Goal: Task Accomplishment & Management: Complete application form

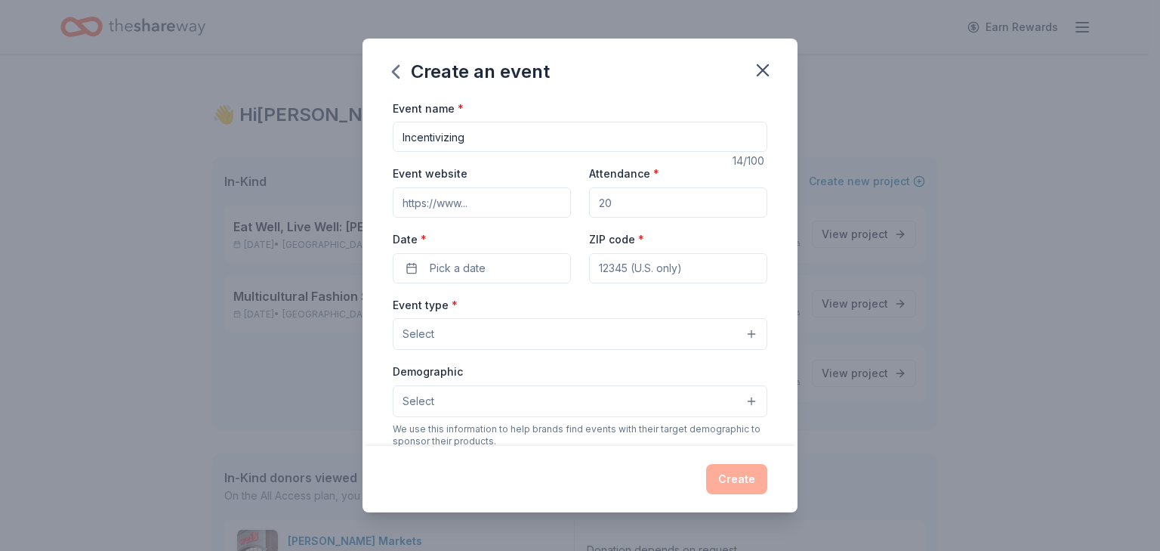
click at [487, 139] on input "Incentivizing" at bounding box center [580, 137] width 375 height 30
click at [586, 138] on input "Incentivizing students performance, attendance and Behavior" at bounding box center [580, 137] width 375 height 30
click at [515, 141] on input "Incentivizing students performance, Attendance and Behavior" at bounding box center [580, 137] width 375 height 30
type input "Incentivizing students Performance, Attendance and Behavior"
click at [765, 69] on icon "button" at bounding box center [763, 70] width 11 height 11
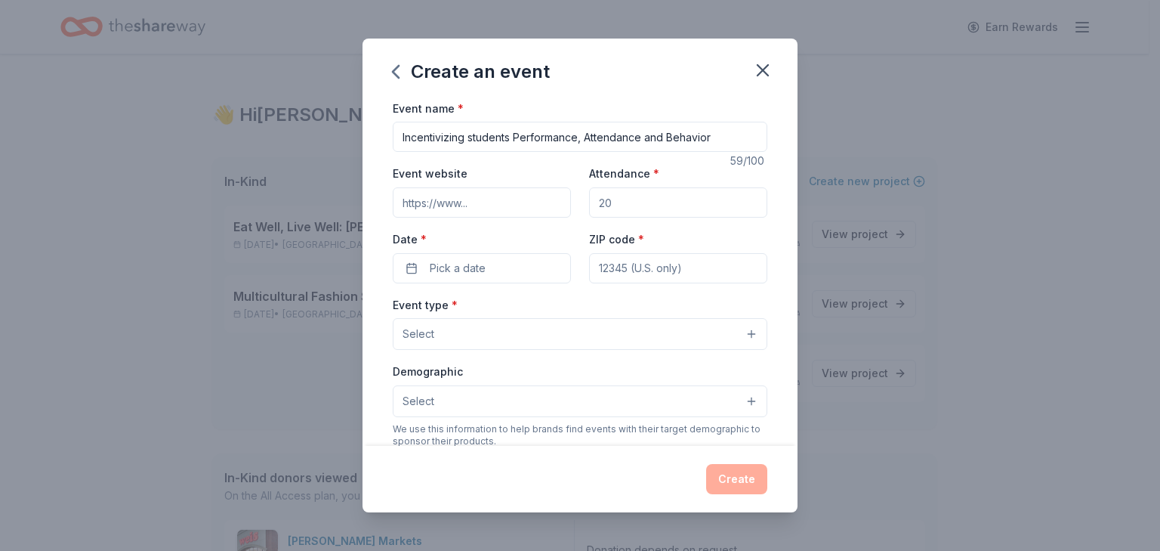
drag, startPoint x: 619, startPoint y: 204, endPoint x: 569, endPoint y: 202, distance: 49.9
click at [569, 202] on div "Event website Attendance * Date * Pick a date ZIP code *" at bounding box center [580, 223] width 375 height 119
click at [621, 203] on input "Attendance *" at bounding box center [678, 202] width 178 height 30
type input "3"
click at [500, 266] on button "Pick a date" at bounding box center [482, 268] width 178 height 30
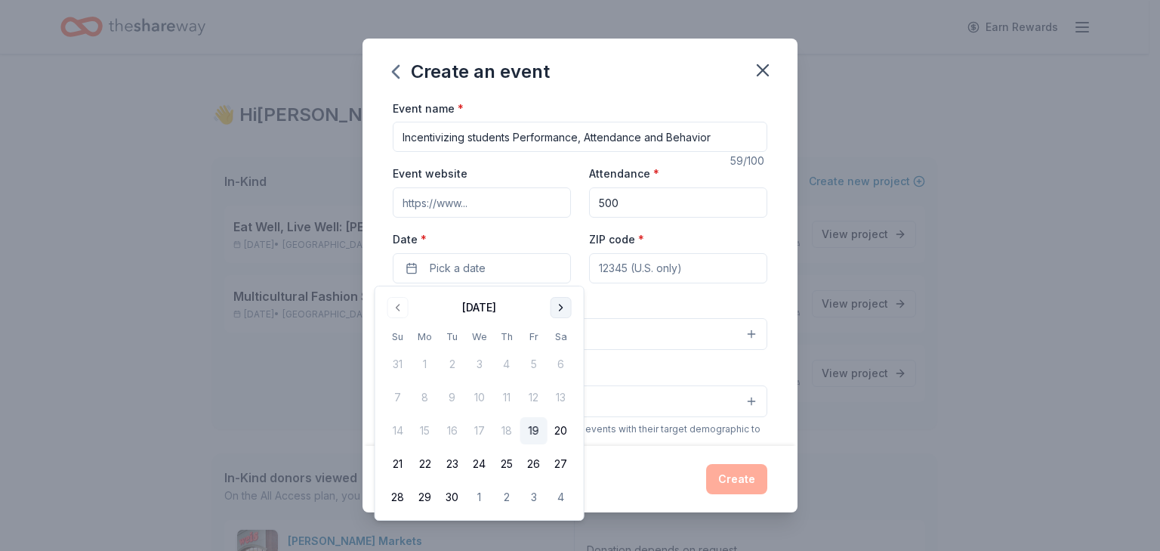
click at [558, 301] on button "Go to next month" at bounding box center [561, 307] width 21 height 21
click at [537, 402] on button "10" at bounding box center [534, 397] width 27 height 27
click at [684, 208] on input "500" at bounding box center [678, 202] width 178 height 30
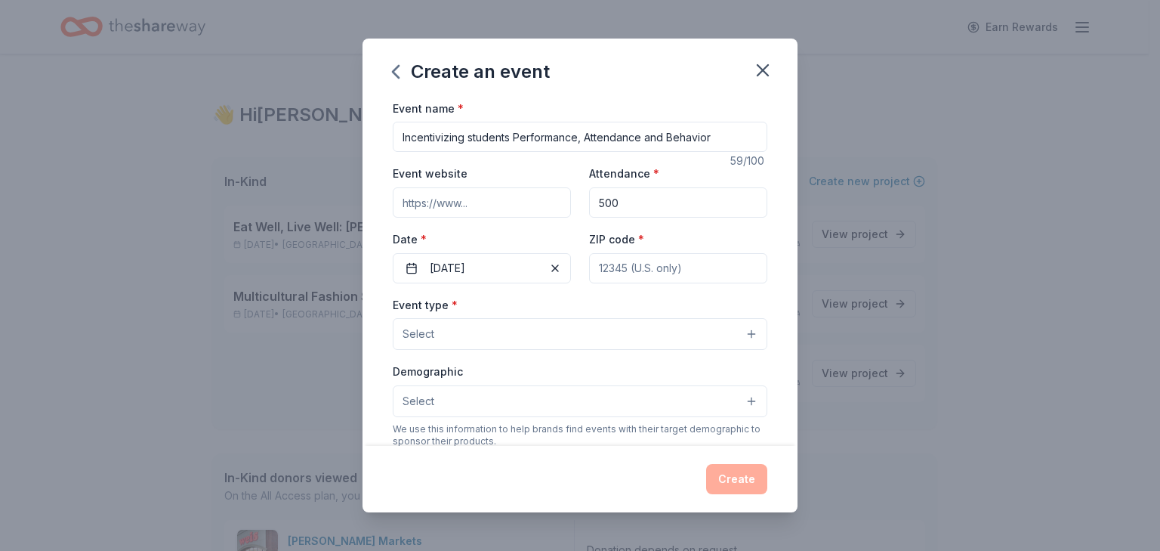
drag, startPoint x: 684, startPoint y: 208, endPoint x: 509, endPoint y: 210, distance: 175.3
click at [509, 210] on div "Event website Attendance * 500 Date * 10/10/2025 ZIP code *" at bounding box center [580, 223] width 375 height 119
type input "150"
click at [646, 276] on input "ZIP code *" at bounding box center [678, 268] width 178 height 30
type input "20706"
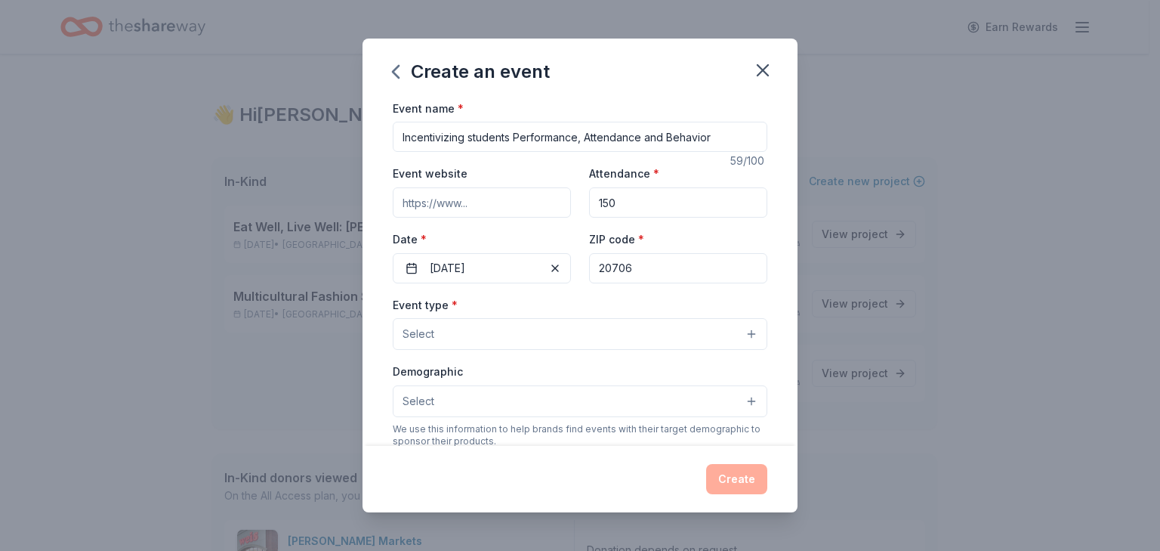
type input "10520 Storch Drive"
click at [536, 335] on button "Select" at bounding box center [580, 334] width 375 height 32
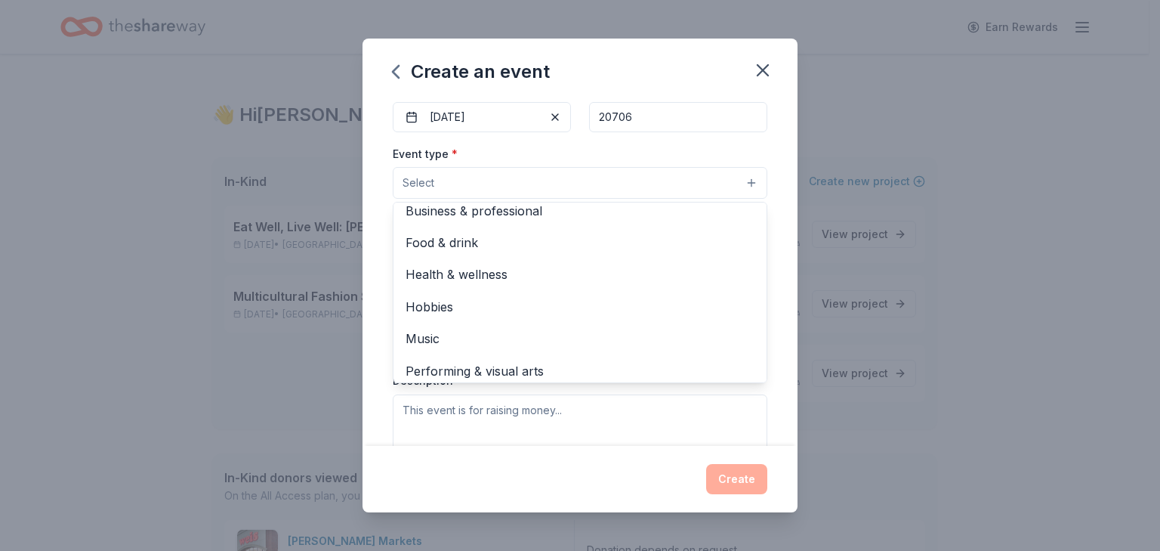
scroll to position [50, 0]
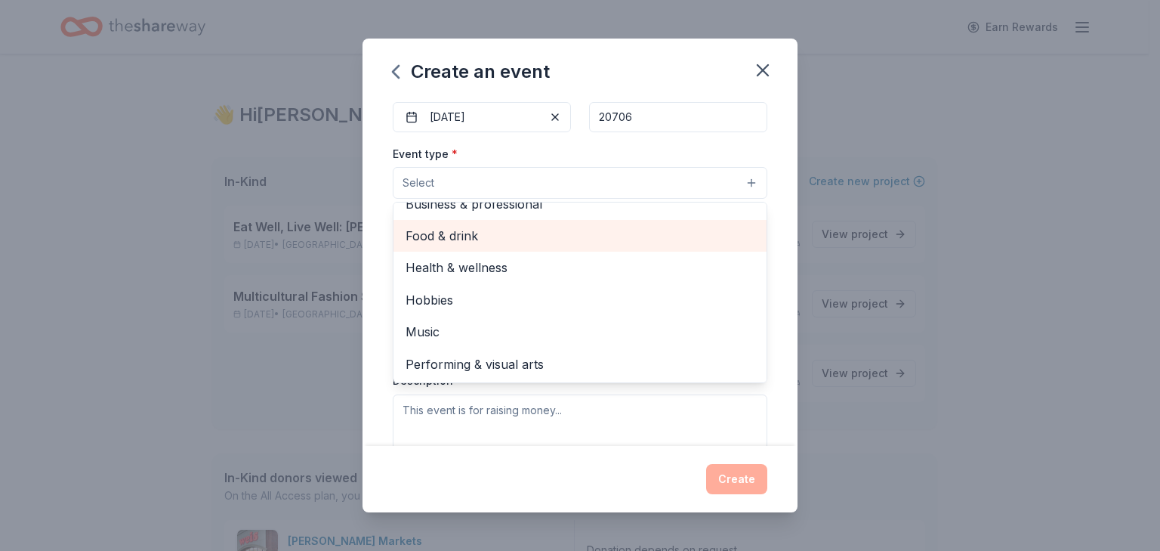
click at [489, 241] on span "Food & drink" at bounding box center [580, 236] width 349 height 20
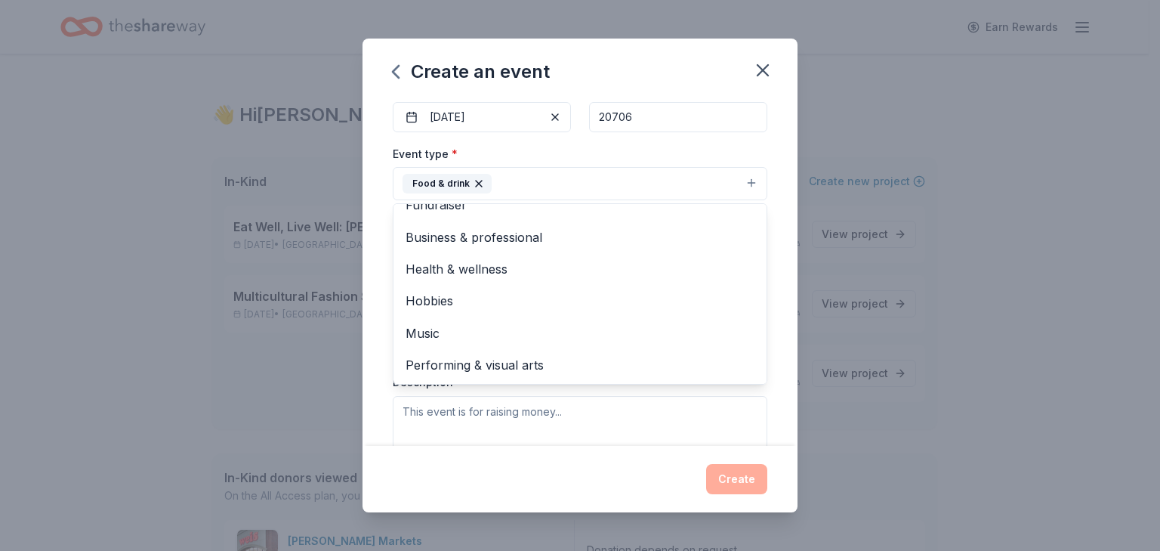
click at [567, 175] on button "Food & drink" at bounding box center [580, 183] width 375 height 33
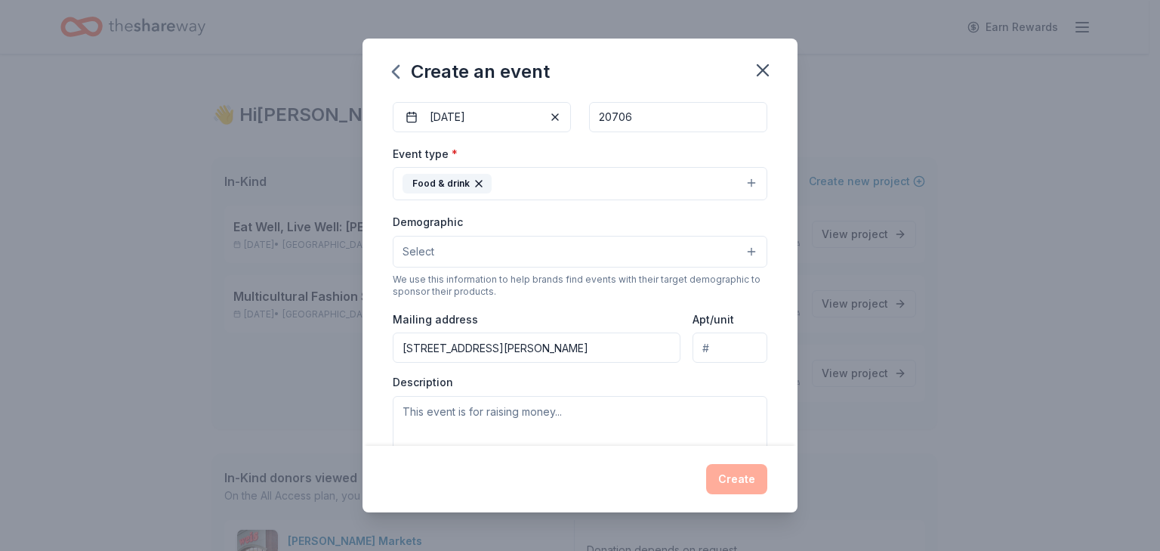
click at [453, 249] on button "Select" at bounding box center [580, 252] width 375 height 32
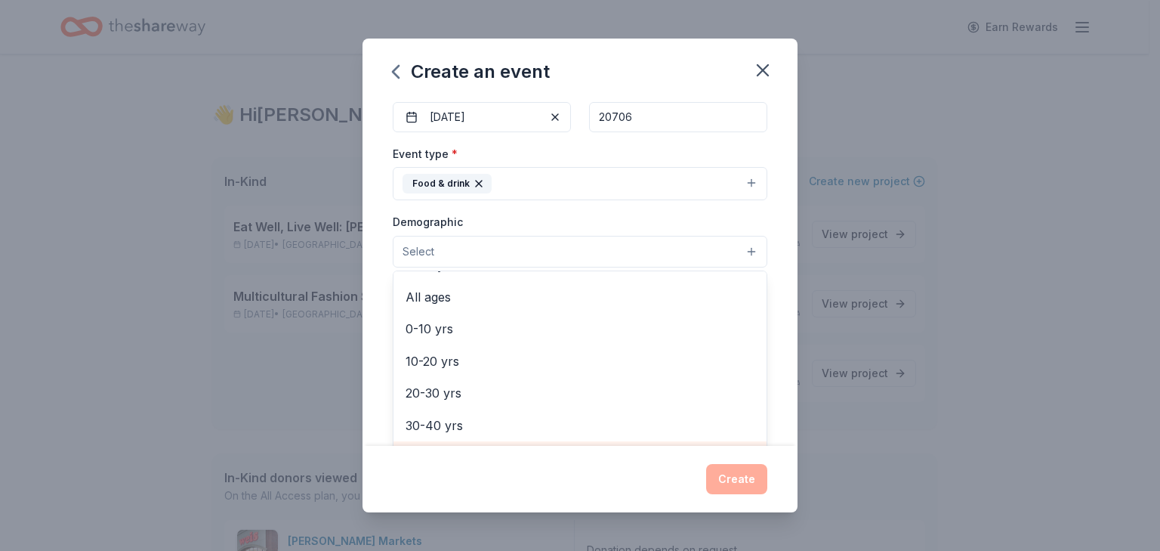
scroll to position [151, 0]
click at [442, 295] on span "10-20 yrs" at bounding box center [580, 299] width 349 height 20
click at [611, 214] on div "Demographic 10-20 yrs All genders Mostly men Mostly women All ages 0-10 yrs 20-…" at bounding box center [580, 240] width 375 height 57
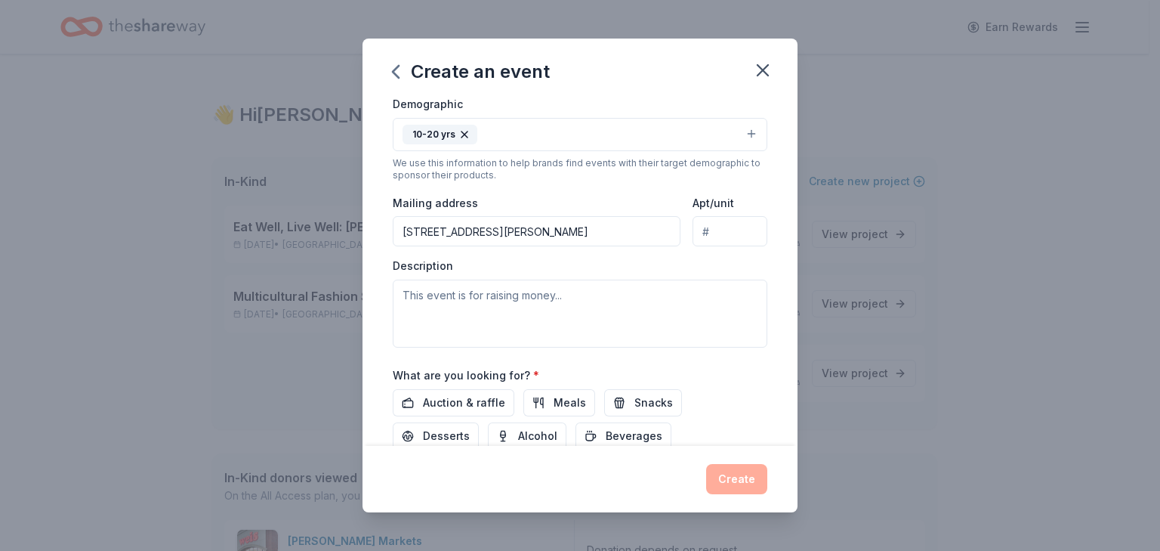
scroll to position [302, 0]
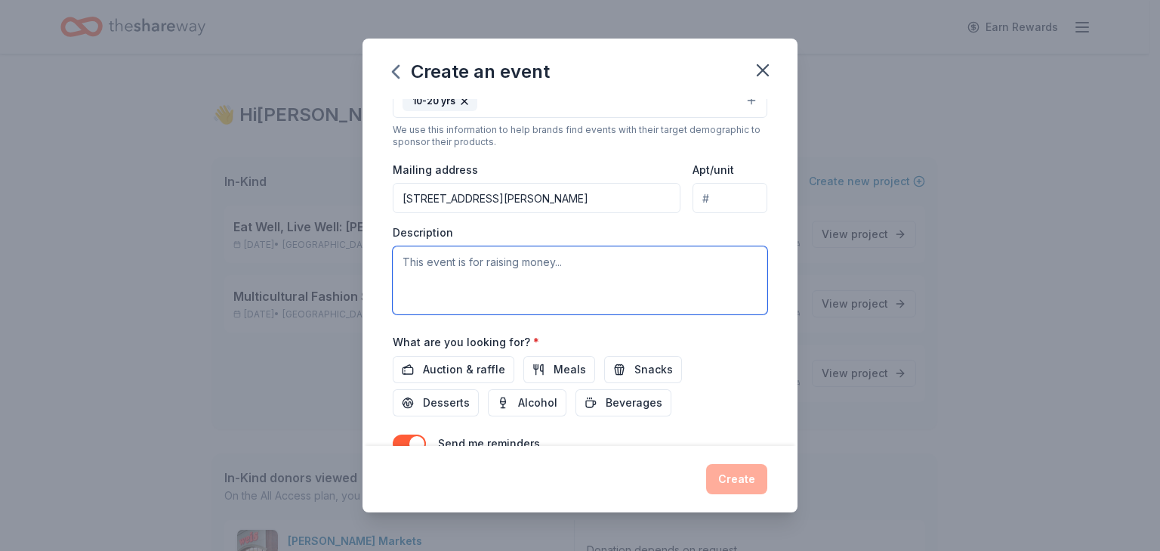
click at [471, 272] on textarea at bounding box center [580, 280] width 375 height 68
drag, startPoint x: 504, startPoint y: 266, endPoint x: 264, endPoint y: 233, distance: 242.4
click at [264, 233] on div "Create an event Event name * Incentivizing students Performance, Attendance and…" at bounding box center [580, 275] width 1160 height 551
click at [533, 270] on textarea "This event is for" at bounding box center [580, 280] width 375 height 68
paste textarea "Every student deserves to celebrate their achievements, whether it’s advancing …"
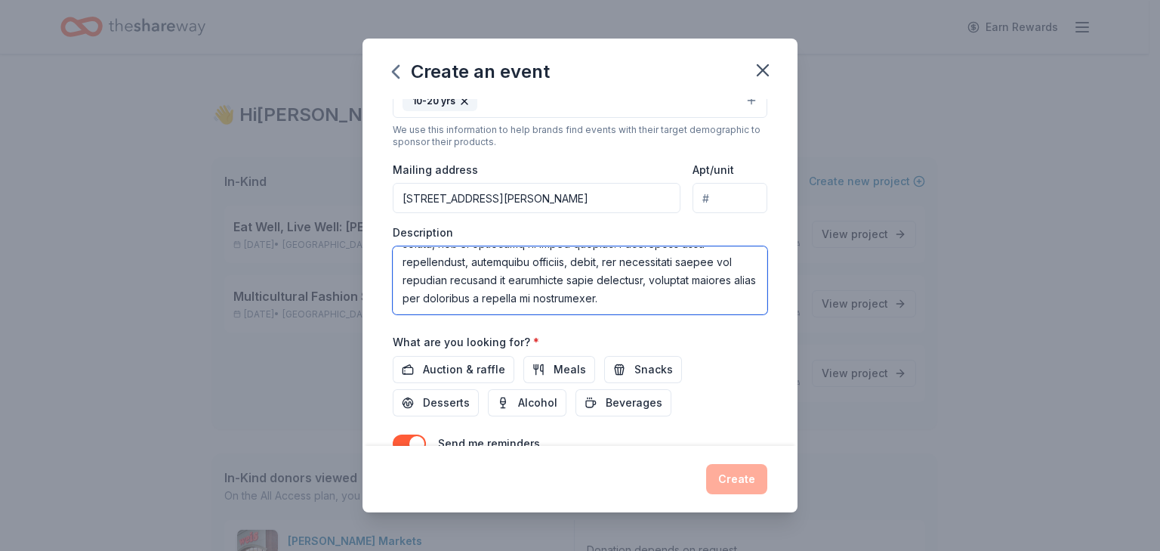
scroll to position [0, 0]
click at [484, 255] on textarea at bounding box center [580, 280] width 375 height 68
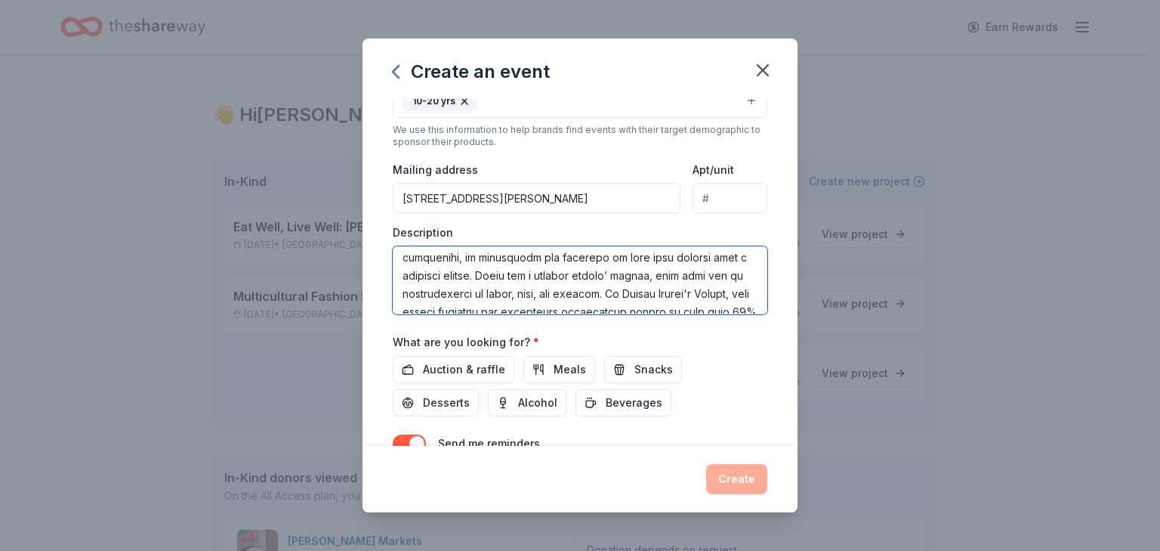
scroll to position [272, 0]
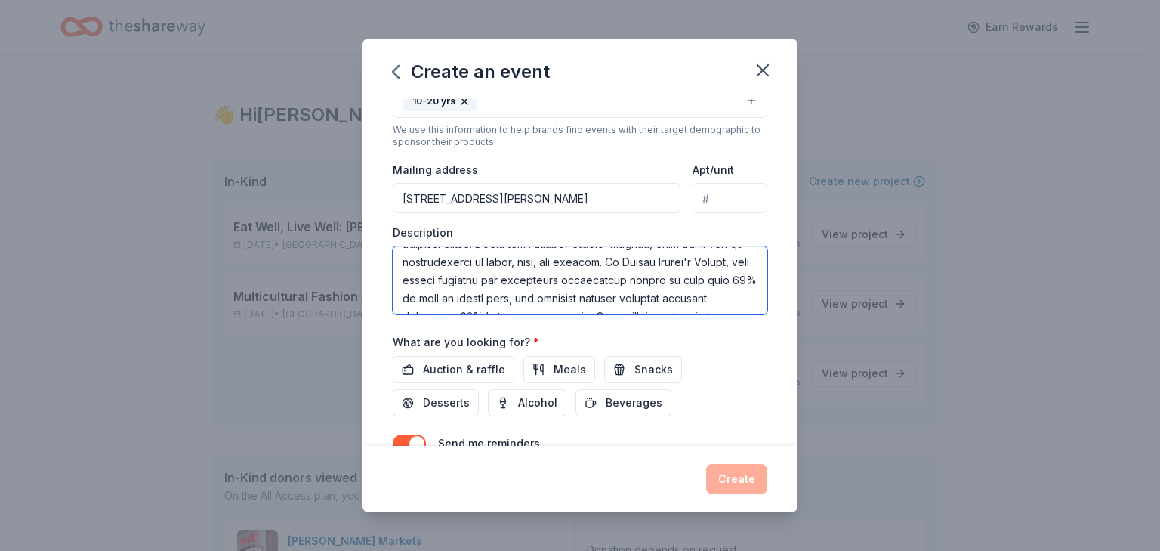
drag, startPoint x: 562, startPoint y: 266, endPoint x: 613, endPoint y: 281, distance: 52.8
click at [613, 281] on textarea at bounding box center [580, 280] width 375 height 68
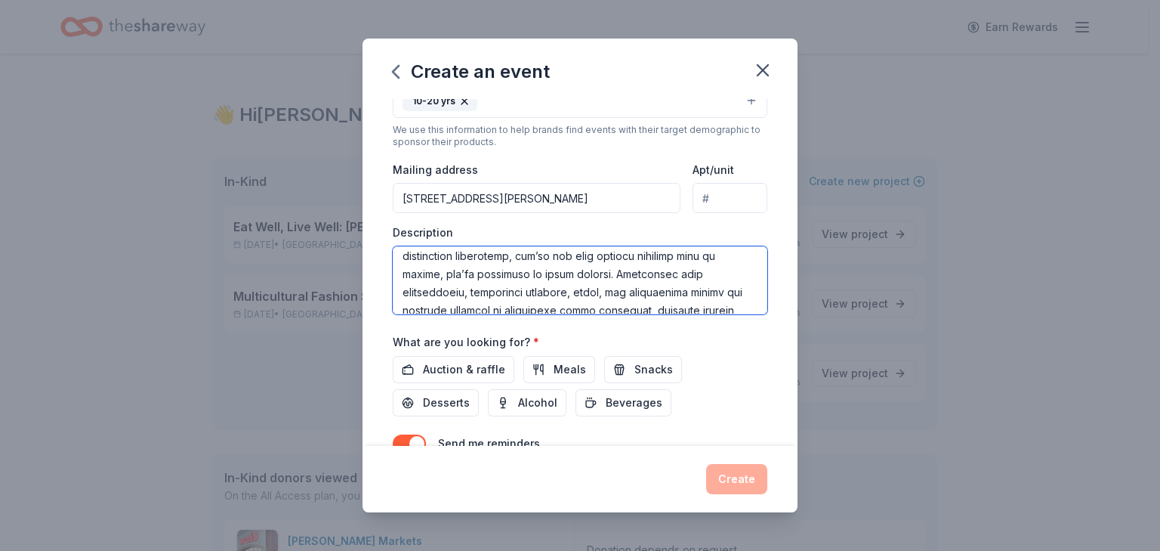
scroll to position [256, 0]
drag, startPoint x: 499, startPoint y: 276, endPoint x: 697, endPoint y: 282, distance: 198.8
click at [697, 282] on textarea at bounding box center [580, 280] width 375 height 68
click at [545, 279] on textarea at bounding box center [580, 280] width 375 height 68
drag, startPoint x: 519, startPoint y: 276, endPoint x: 701, endPoint y: 278, distance: 182.1
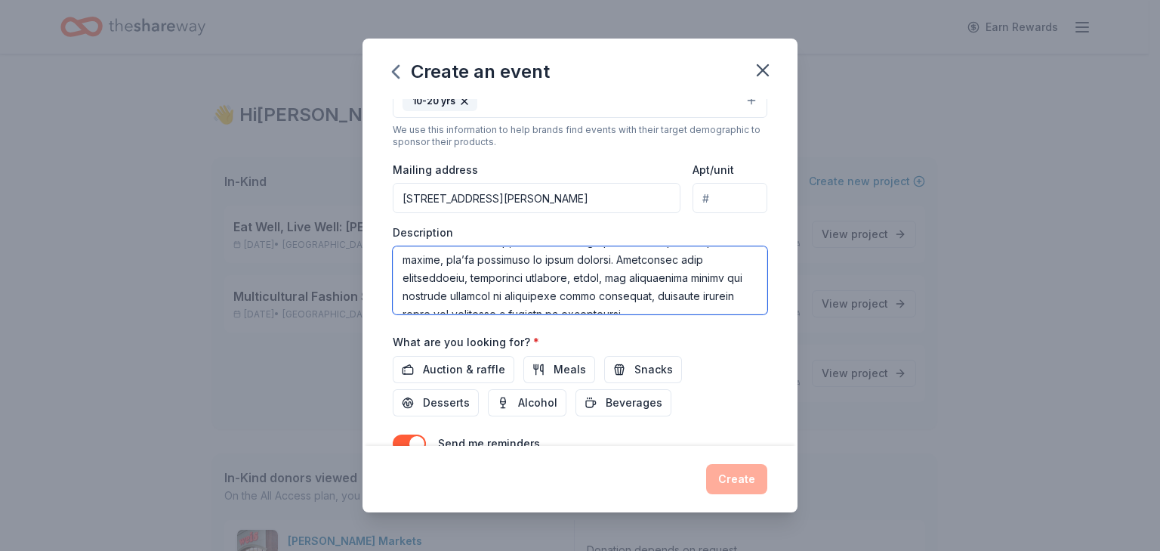
click at [701, 278] on textarea at bounding box center [580, 280] width 375 height 68
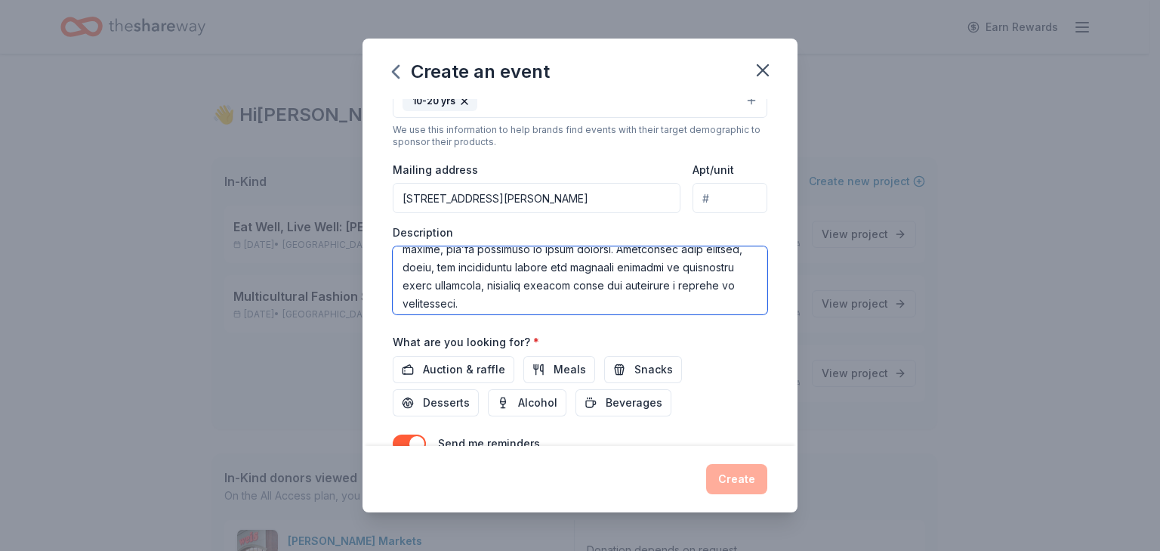
scroll to position [272, 0]
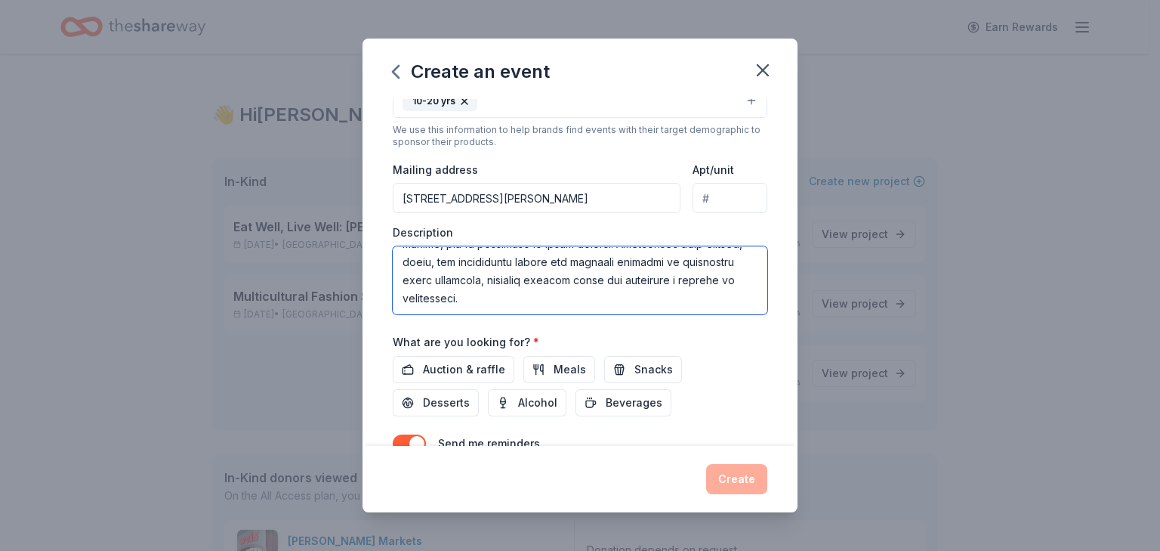
type textarea "This event is to celebrate students for their achievements. Every student deser…"
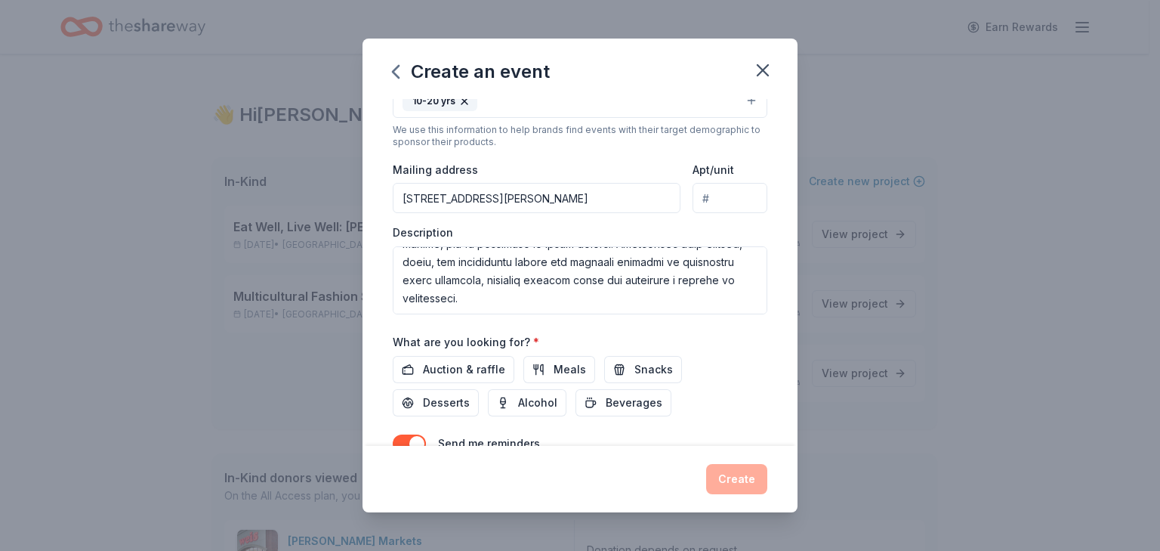
click at [734, 367] on div "Auction & raffle Meals Snacks Desserts Alcohol Beverages" at bounding box center [580, 386] width 375 height 60
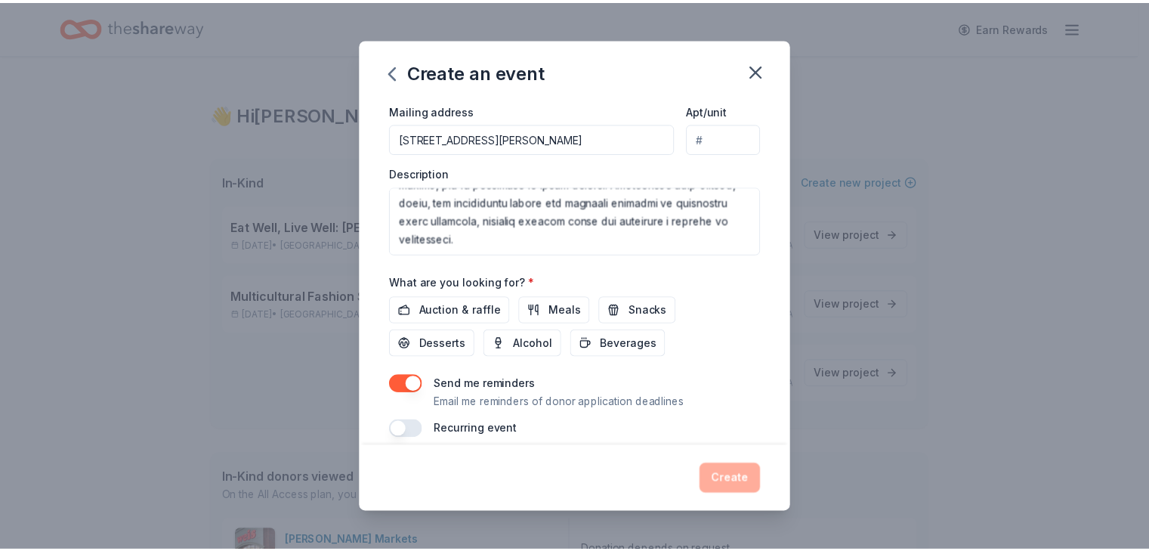
scroll to position [375, 0]
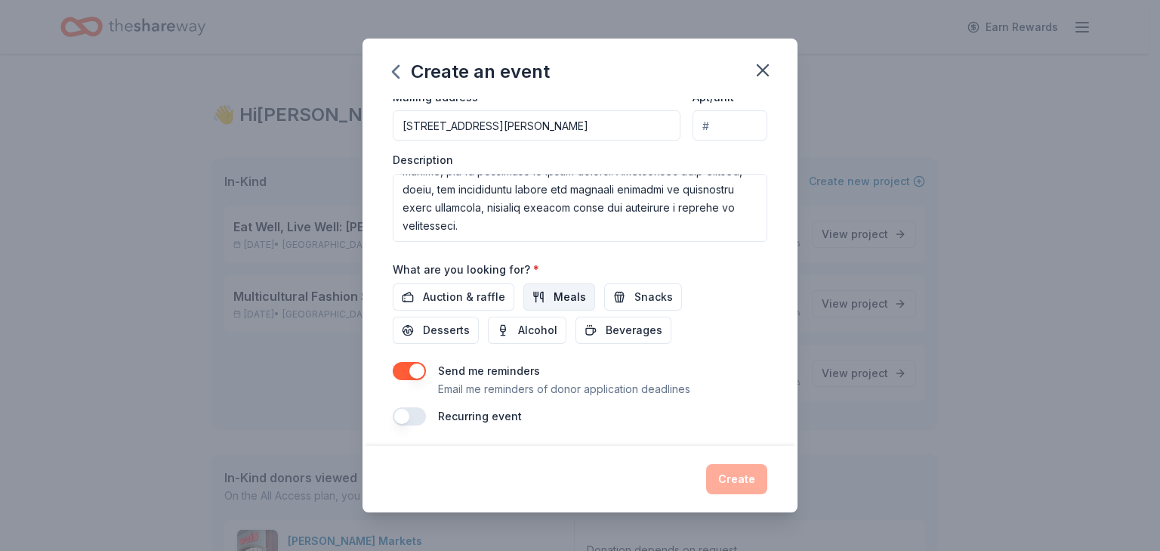
click at [533, 294] on button "Meals" at bounding box center [560, 296] width 72 height 27
click at [642, 290] on span "Snacks" at bounding box center [654, 297] width 39 height 18
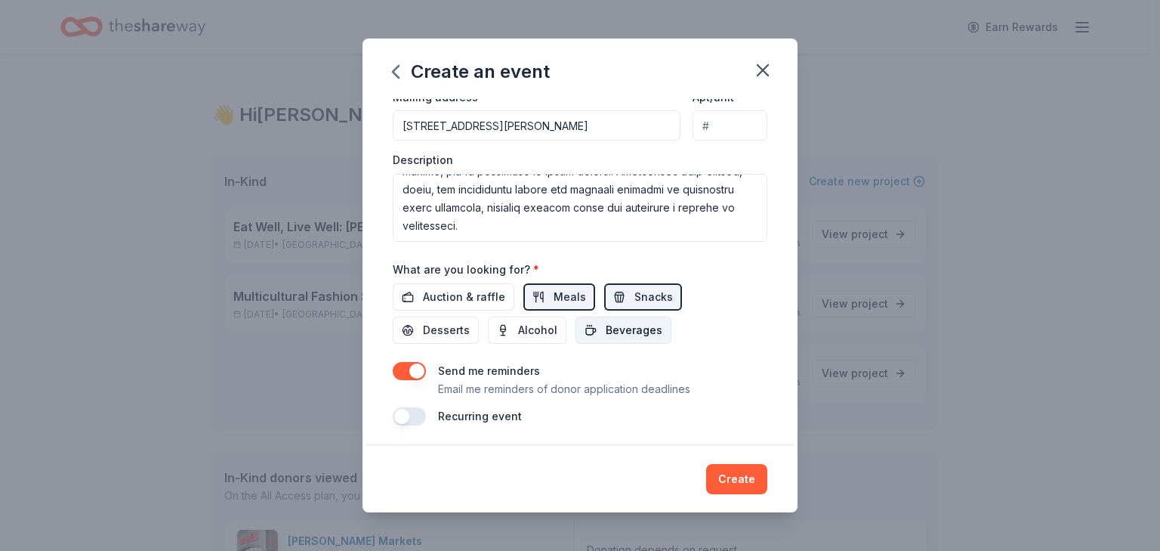
click at [633, 326] on span "Beverages" at bounding box center [634, 330] width 57 height 18
click at [448, 332] on span "Desserts" at bounding box center [446, 330] width 47 height 18
click at [738, 477] on button "Create" at bounding box center [736, 479] width 61 height 30
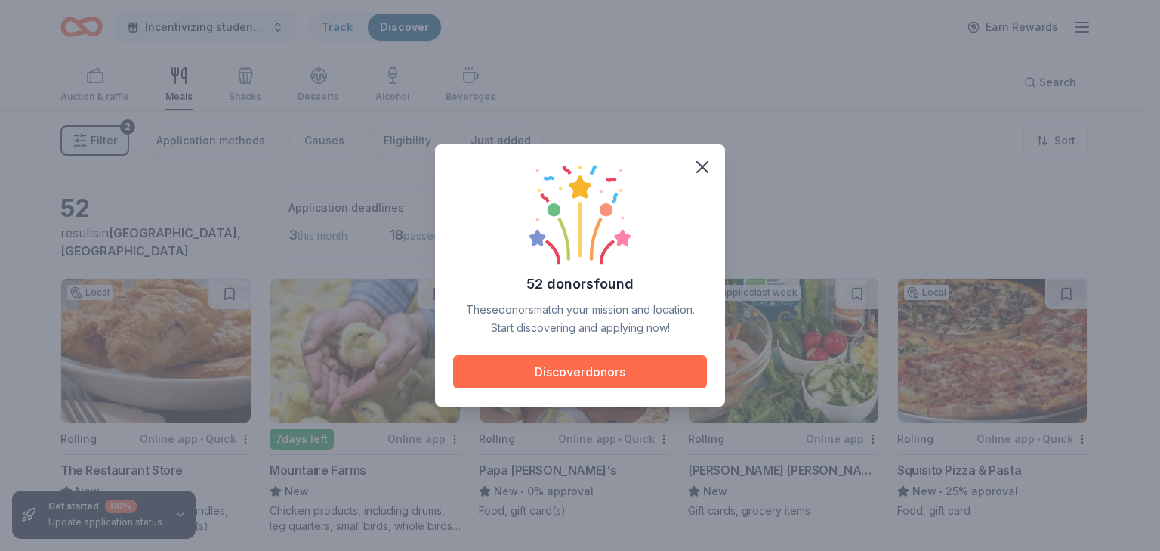
click at [577, 378] on button "Discover donors" at bounding box center [580, 371] width 254 height 33
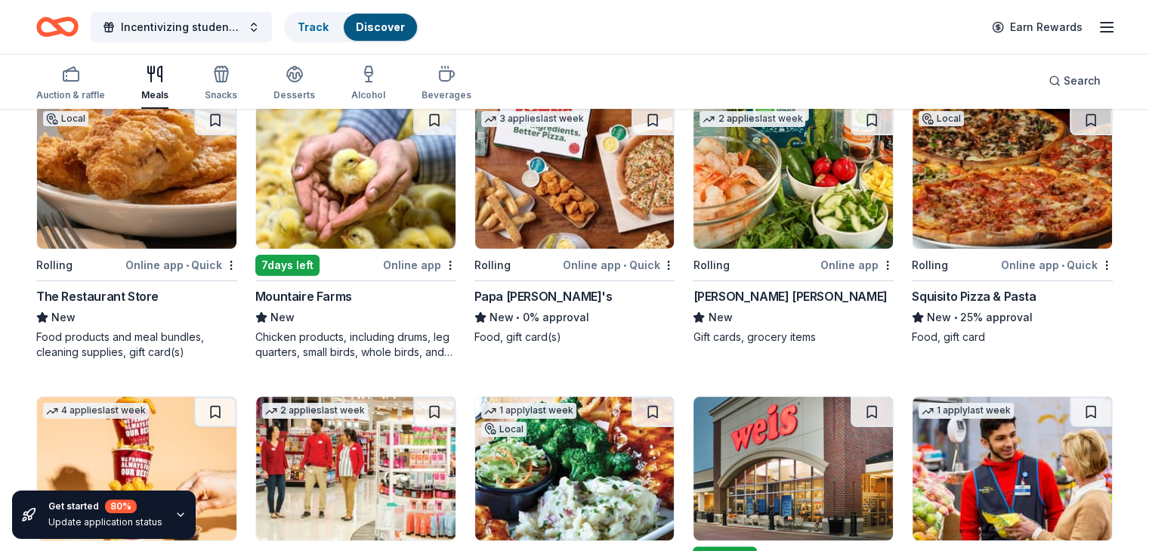
scroll to position [151, 0]
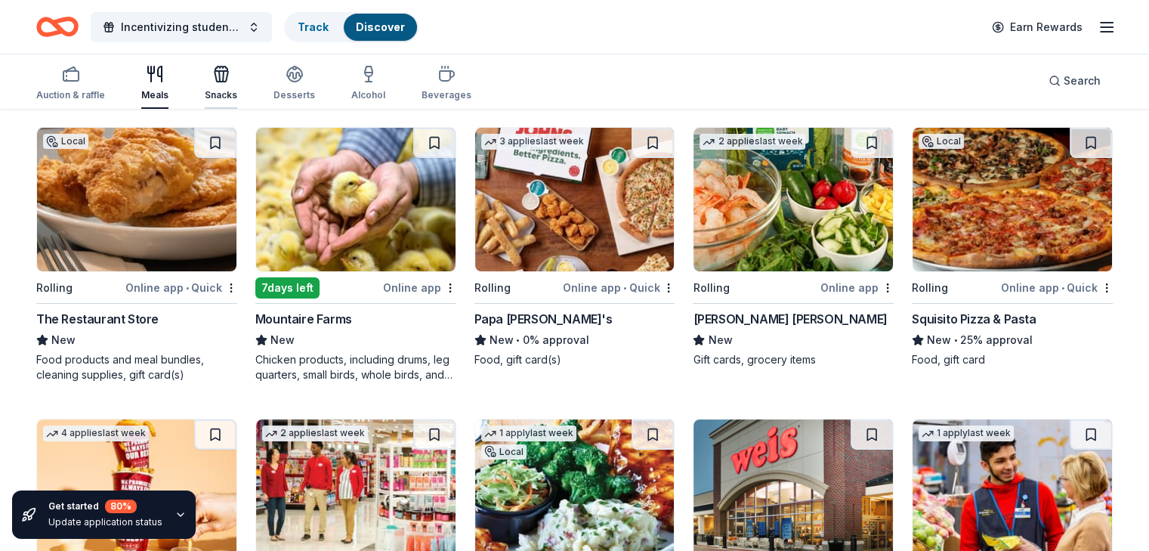
click at [228, 71] on icon "button" at bounding box center [222, 76] width 14 height 11
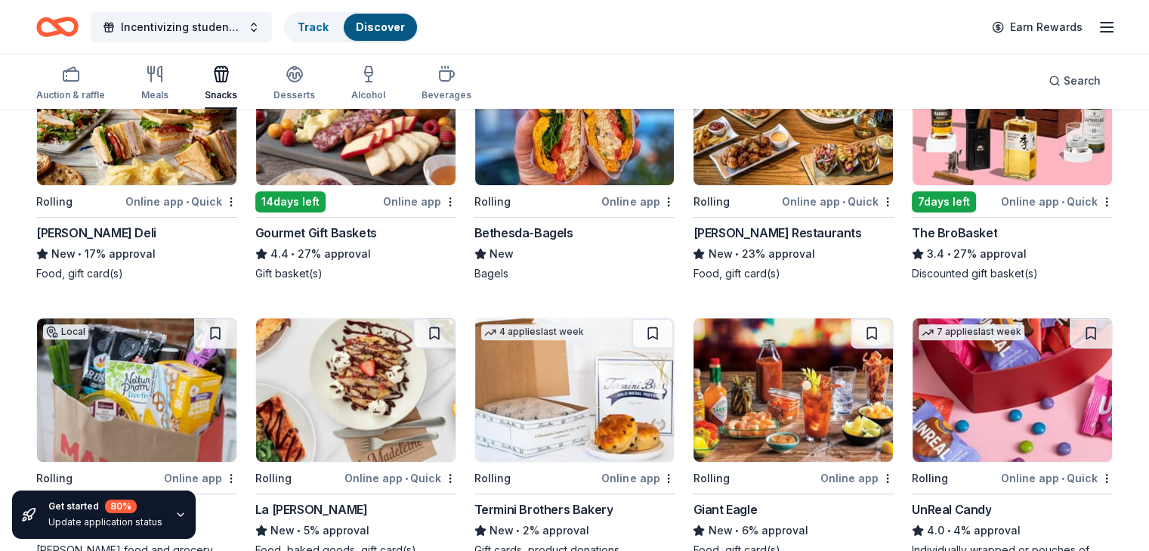
scroll to position [604, 0]
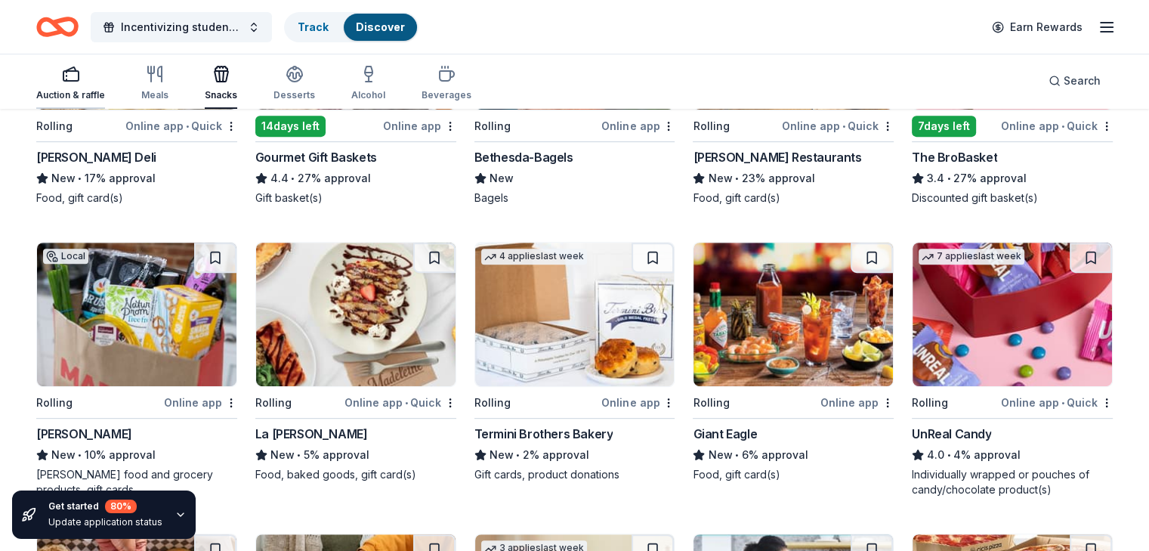
click at [80, 77] on icon "button" at bounding box center [71, 74] width 18 height 18
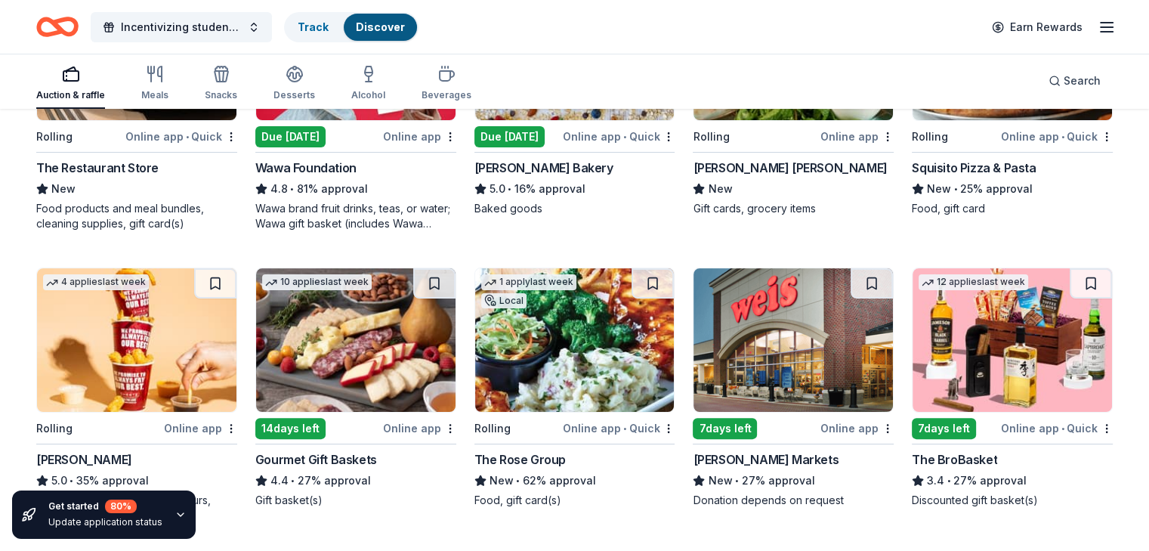
scroll to position [76, 0]
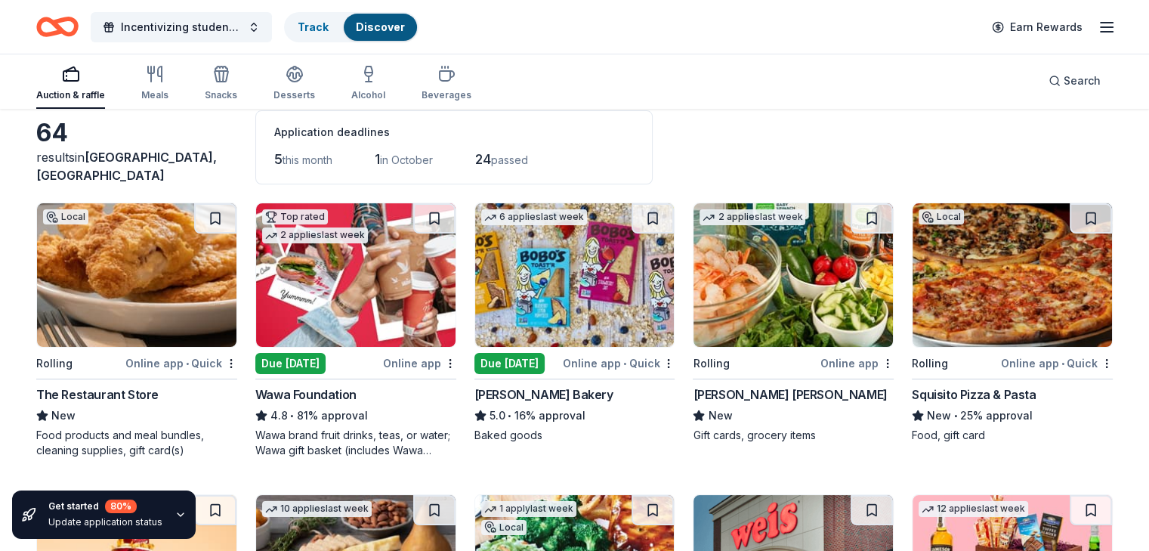
click at [340, 273] on img at bounding box center [355, 275] width 199 height 144
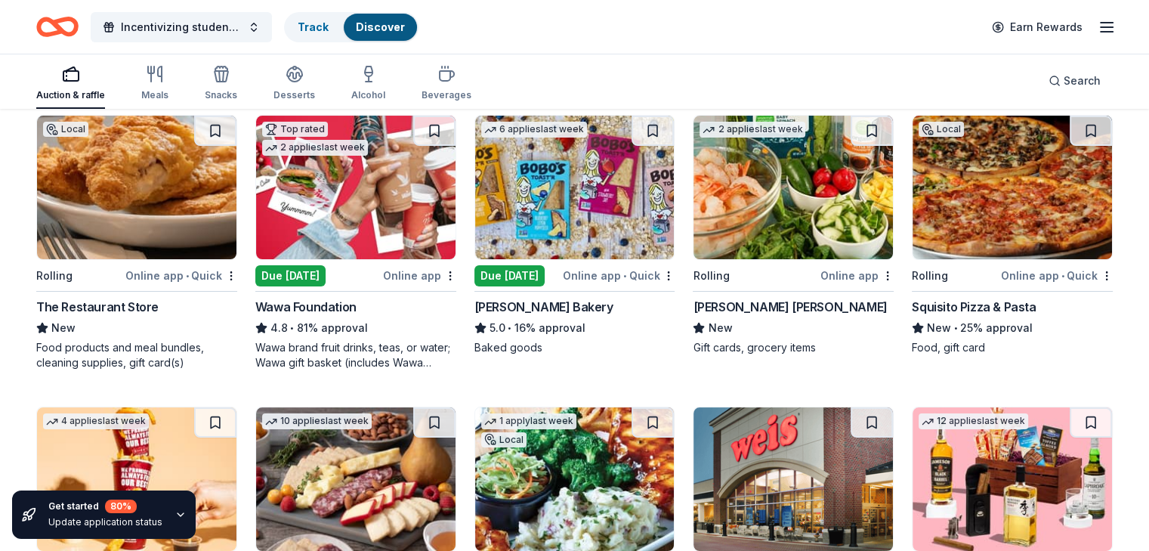
scroll to position [151, 0]
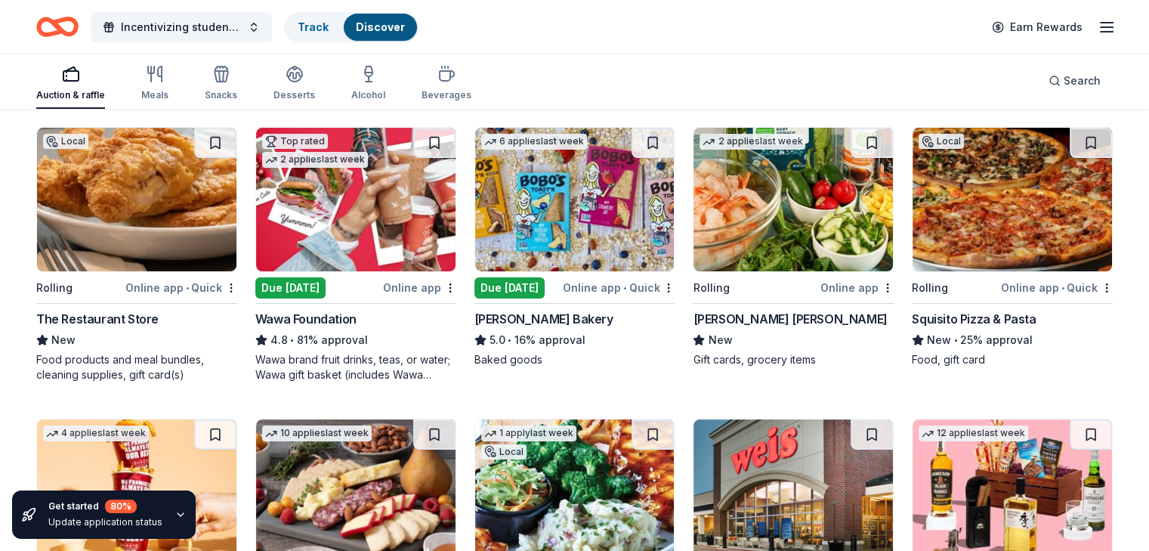
click at [80, 81] on icon "button" at bounding box center [71, 74] width 18 height 18
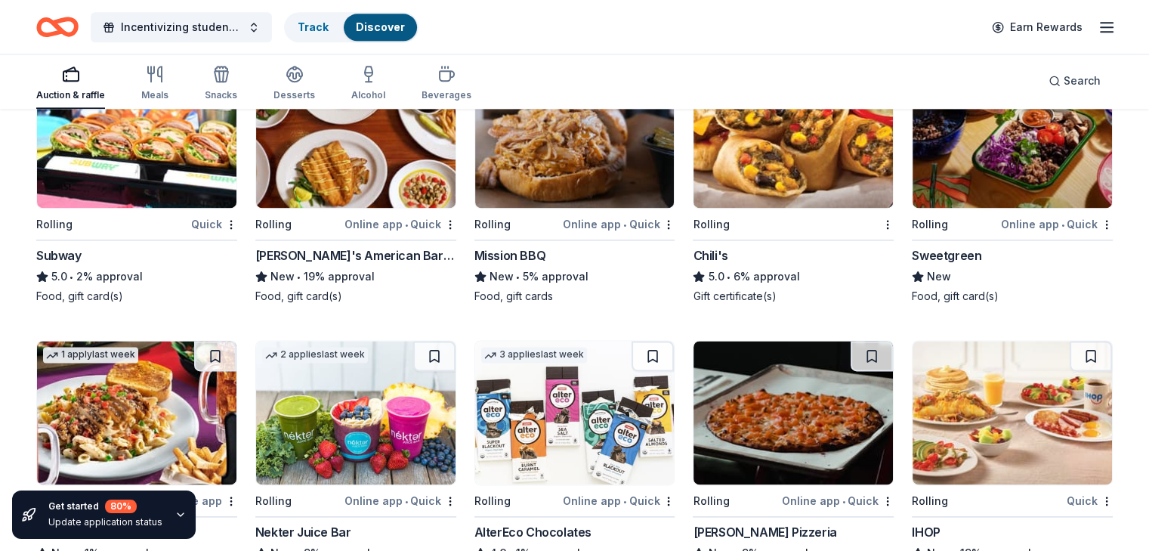
scroll to position [2115, 0]
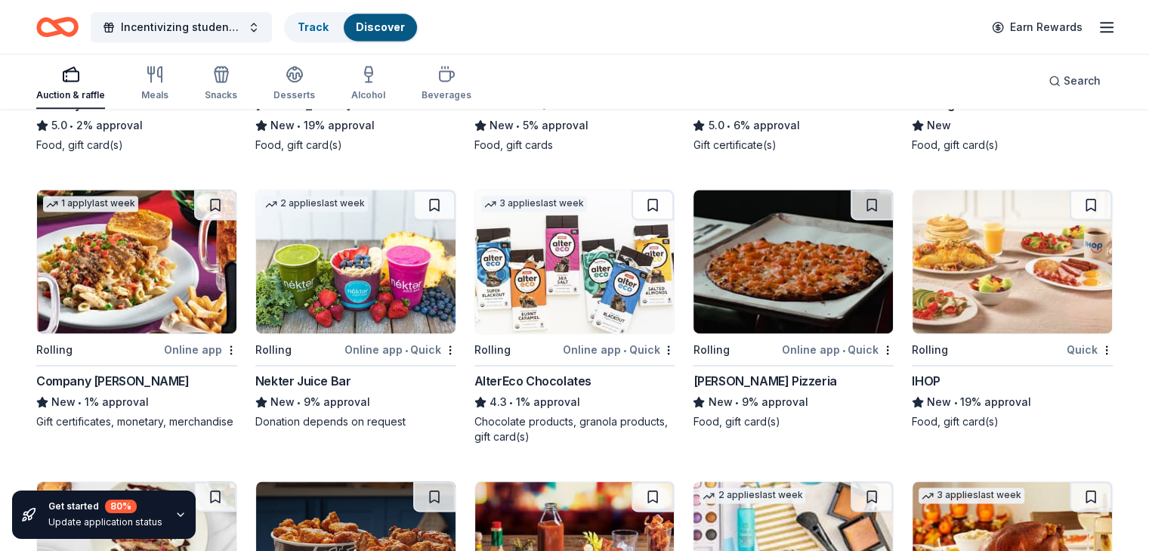
click at [992, 268] on img at bounding box center [1012, 262] width 199 height 144
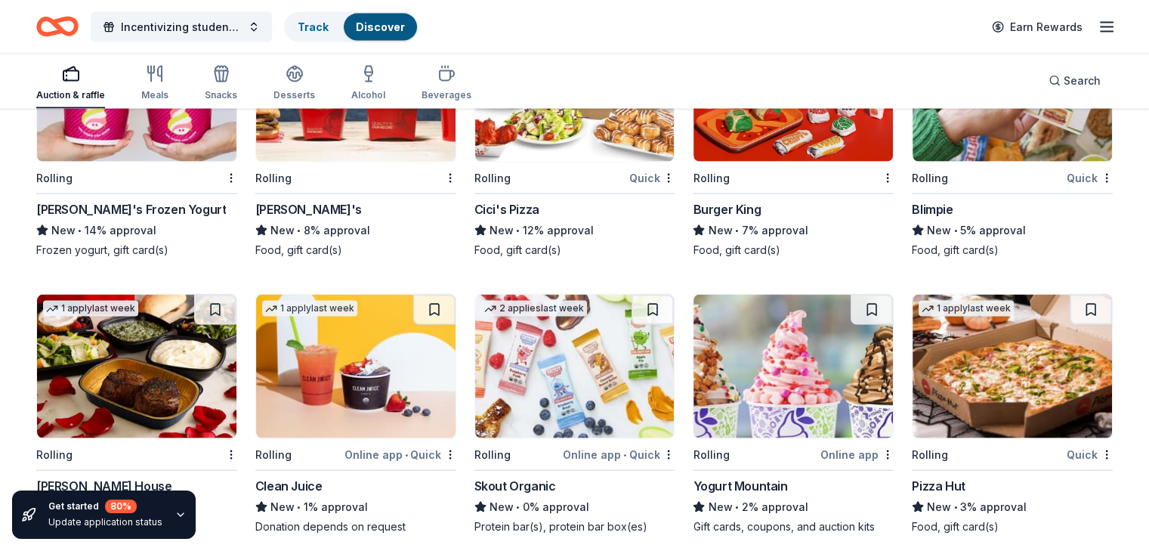
scroll to position [2980, 0]
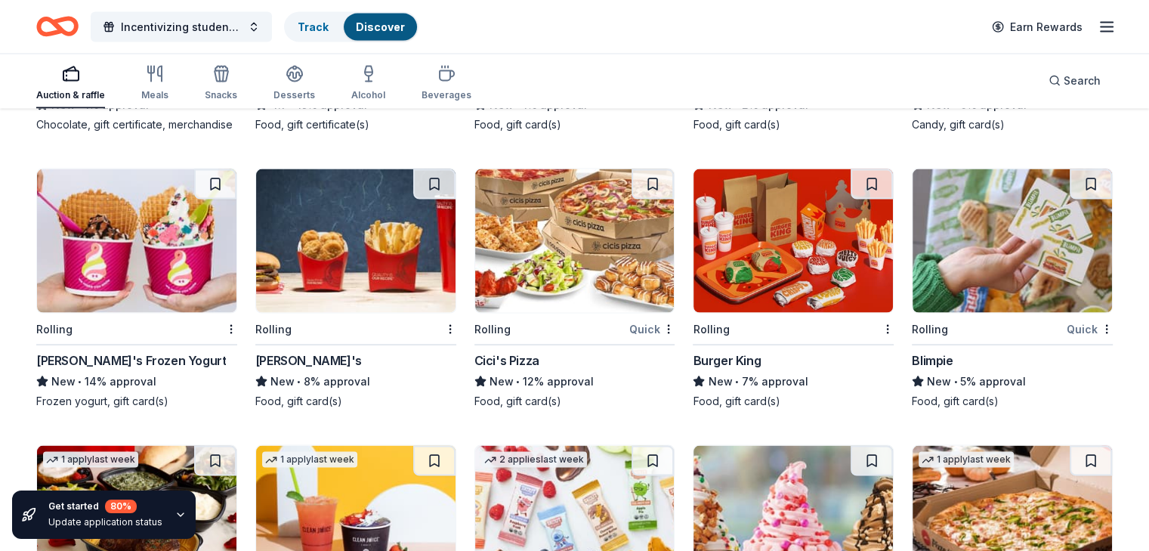
click at [361, 238] on img at bounding box center [355, 241] width 199 height 144
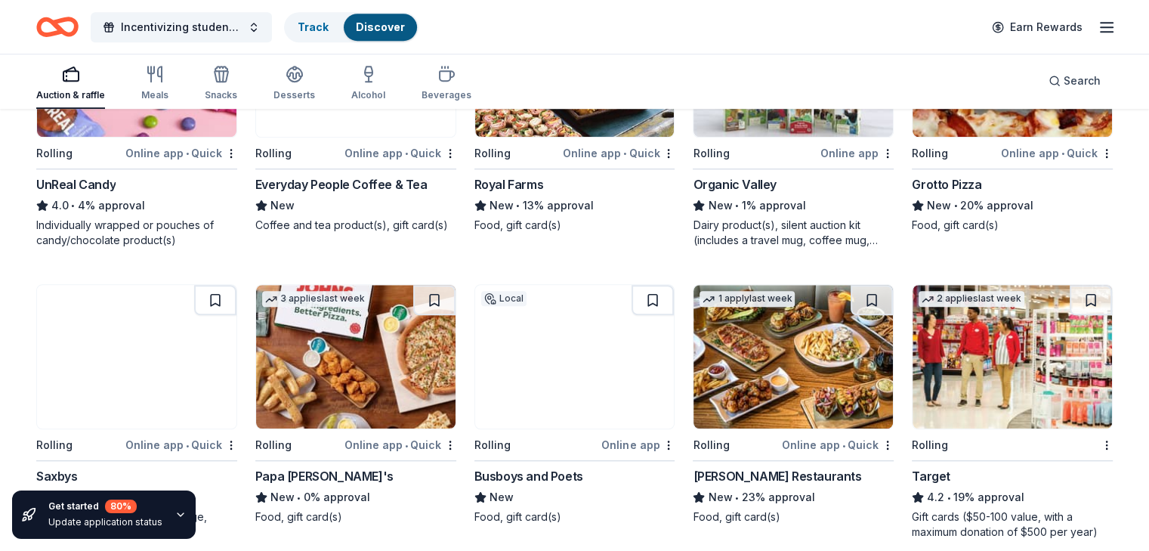
scroll to position [1167, 0]
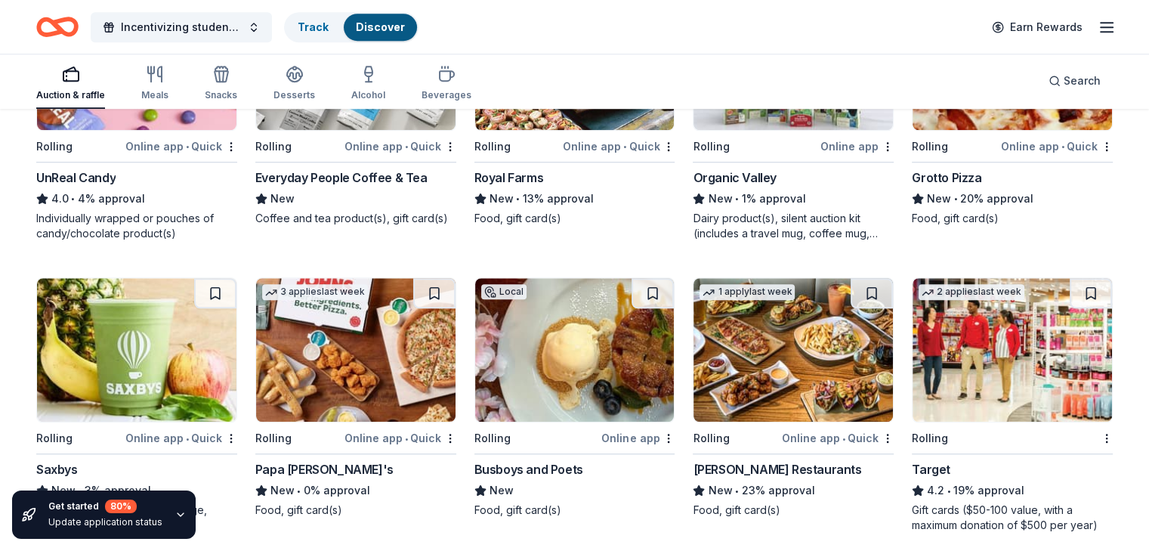
click at [640, 435] on div "Online app" at bounding box center [637, 437] width 73 height 19
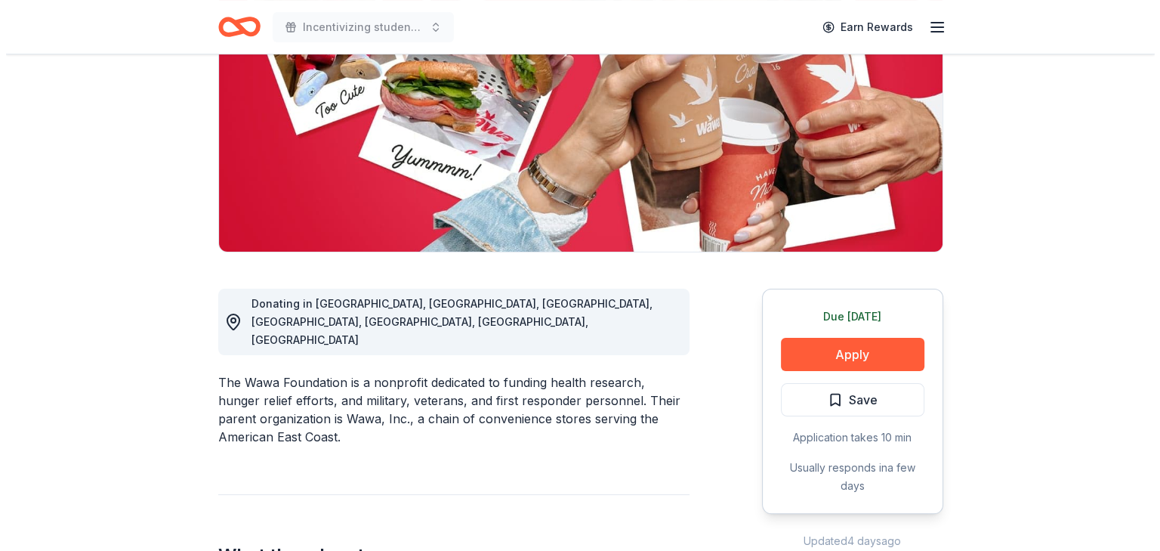
scroll to position [227, 0]
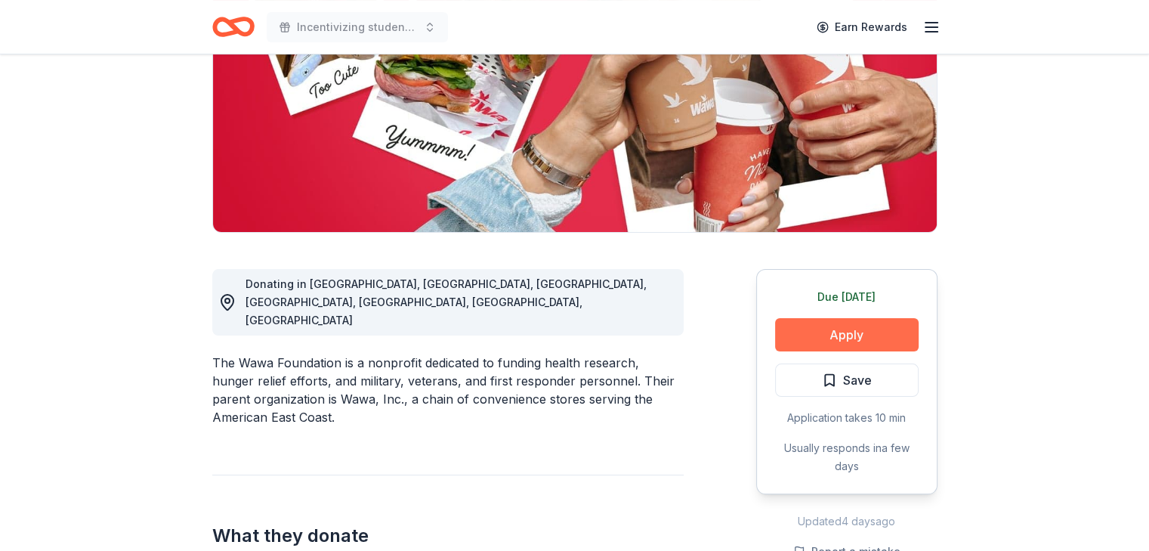
click at [848, 334] on button "Apply" at bounding box center [847, 334] width 144 height 33
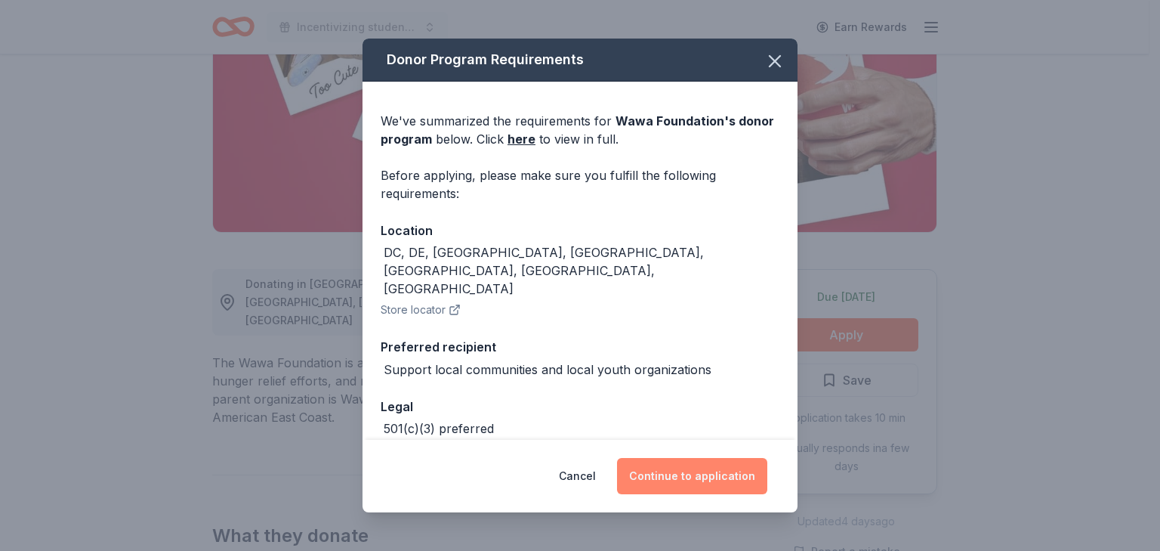
click at [721, 472] on button "Continue to application" at bounding box center [692, 476] width 150 height 36
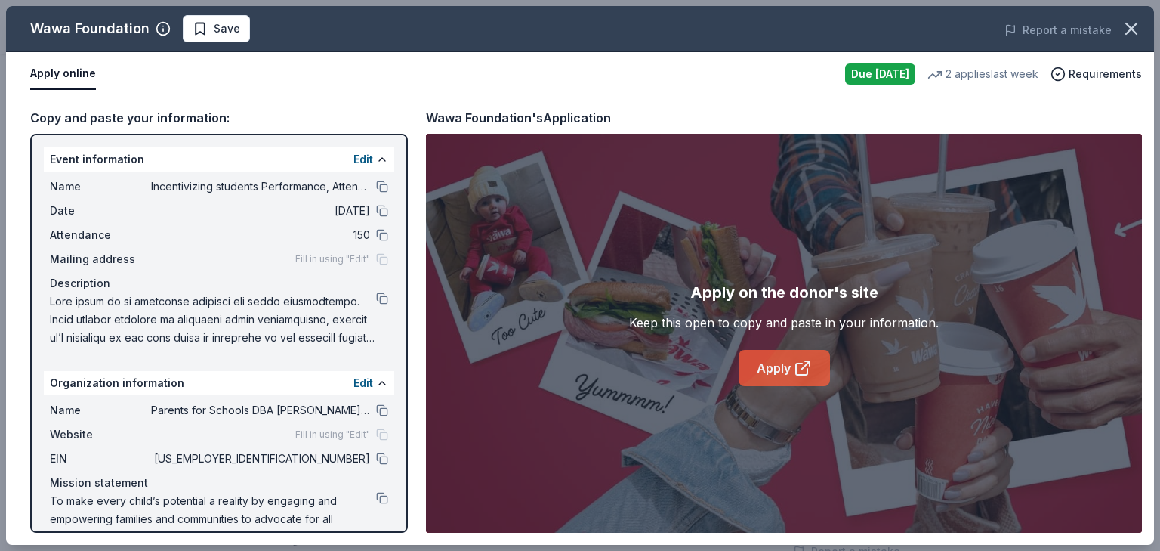
click at [777, 363] on link "Apply" at bounding box center [784, 368] width 91 height 36
click at [90, 31] on div "Wawa Foundation" at bounding box center [89, 29] width 119 height 24
click at [77, 28] on div "Wawa Foundation" at bounding box center [89, 29] width 119 height 24
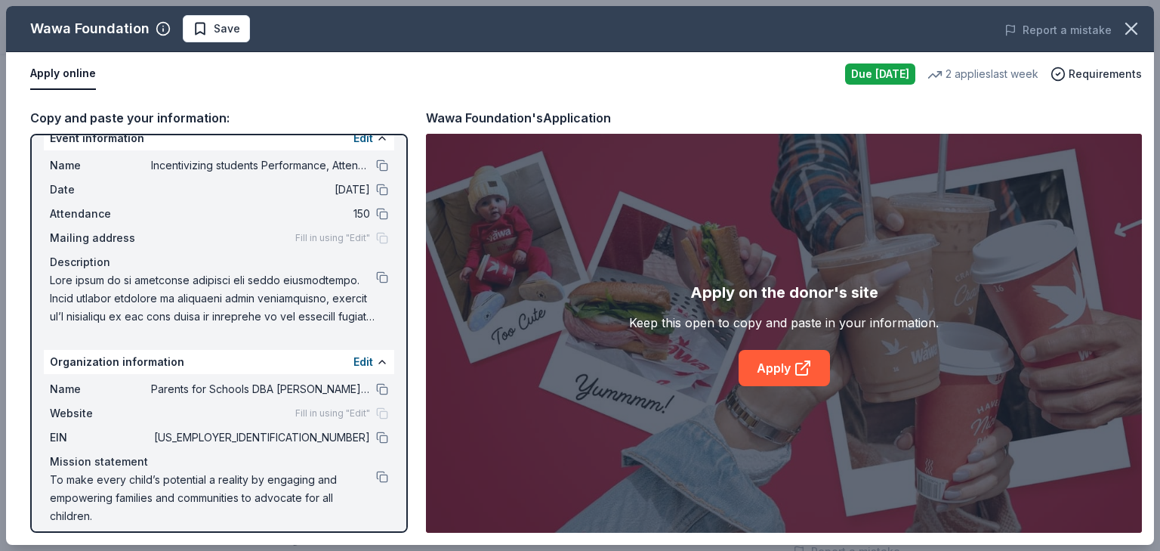
scroll to position [33, 0]
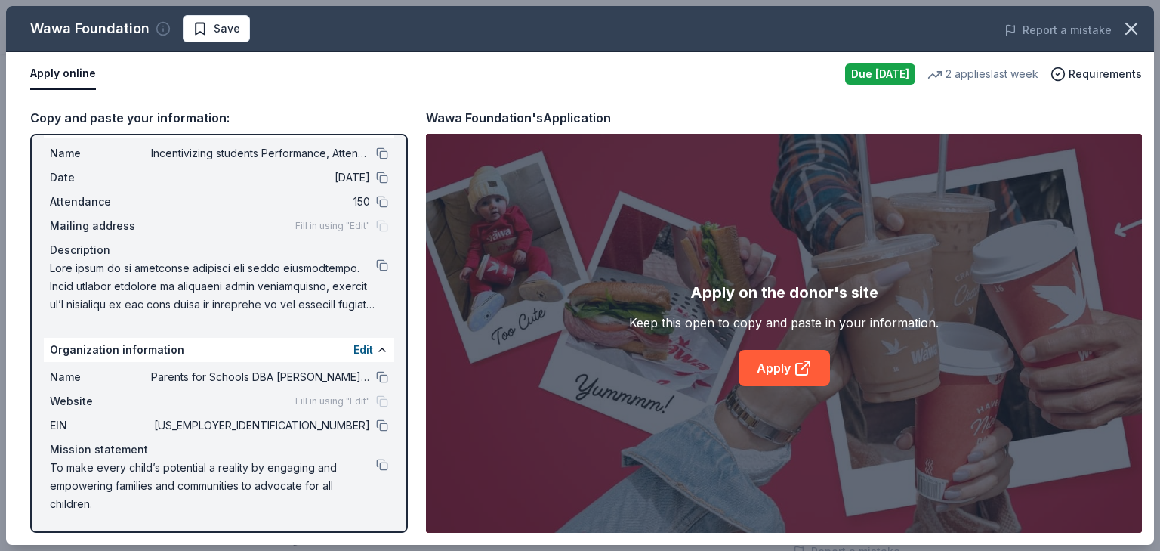
click at [159, 26] on icon "button" at bounding box center [163, 28] width 15 height 15
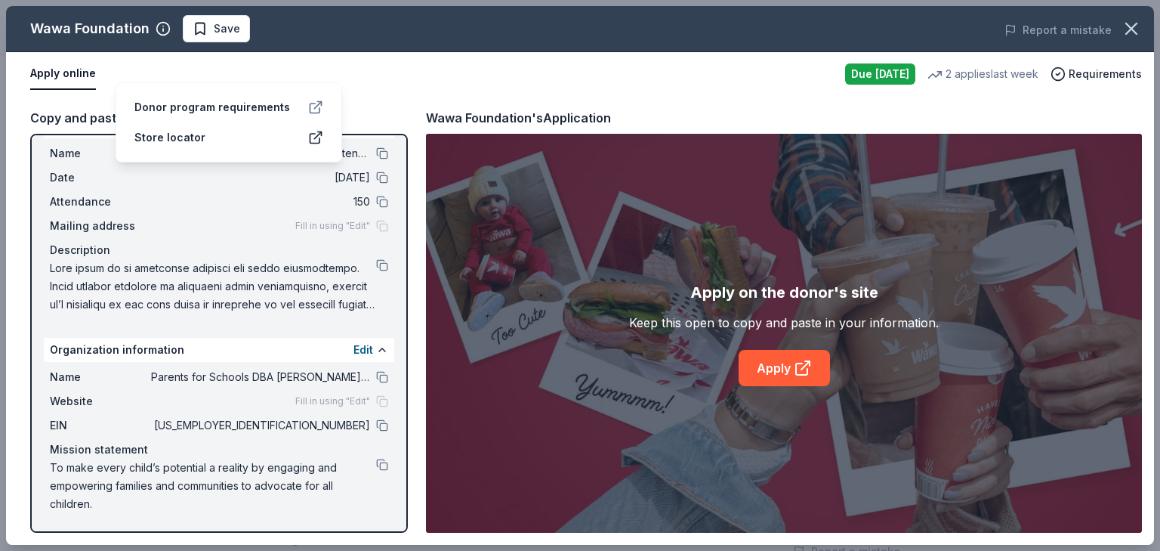
click at [317, 100] on icon at bounding box center [315, 107] width 15 height 15
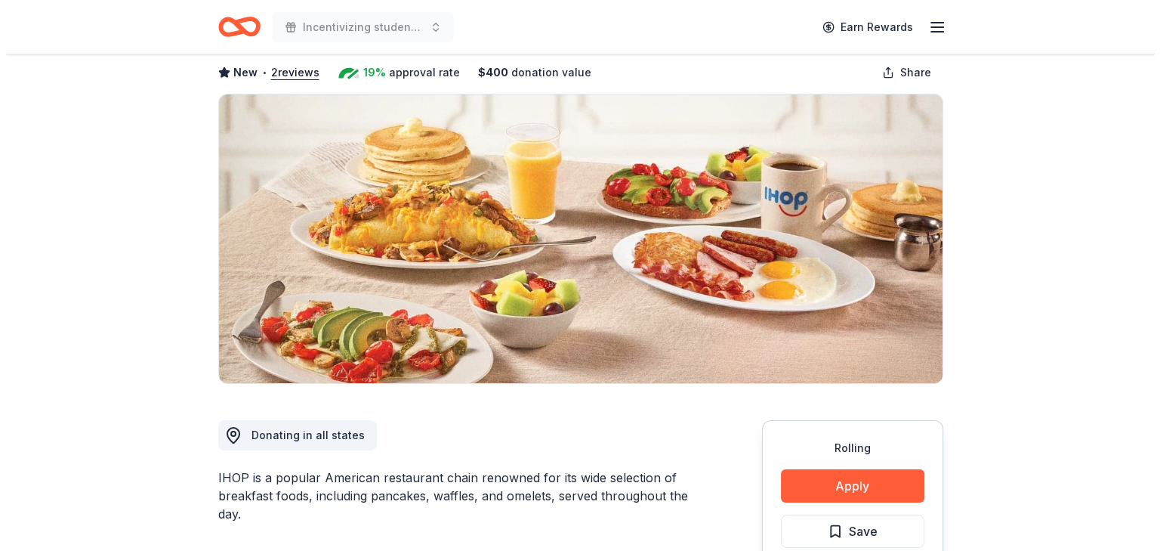
scroll to position [227, 0]
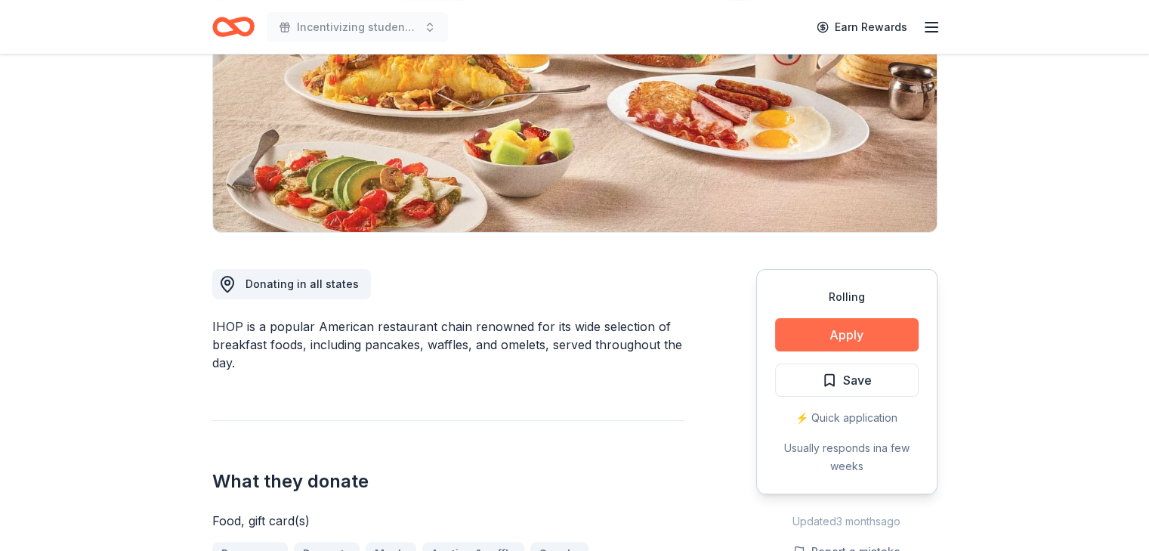
click at [846, 335] on button "Apply" at bounding box center [847, 334] width 144 height 33
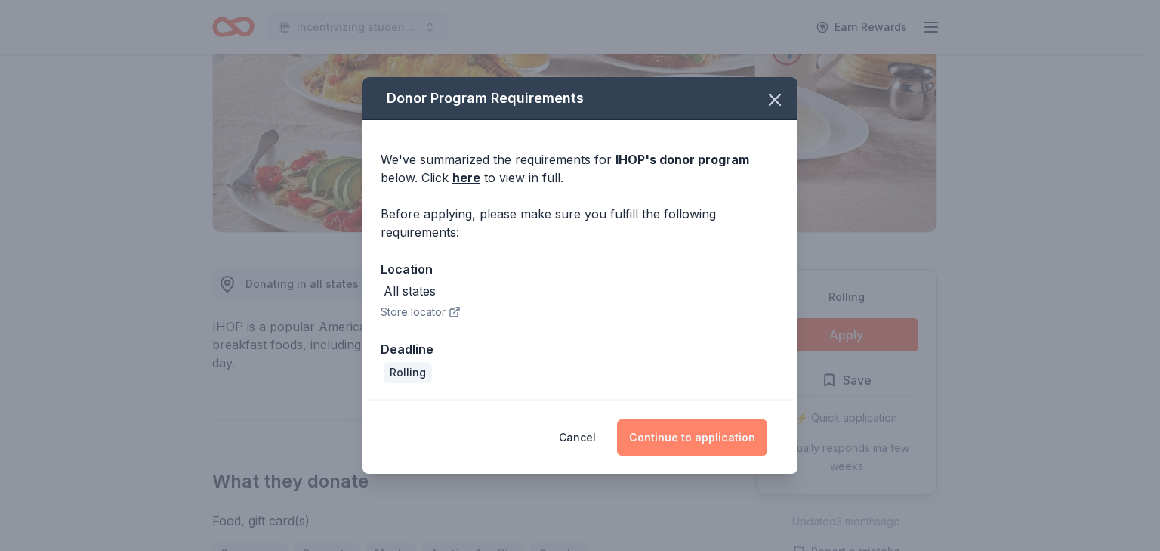
click at [737, 434] on button "Continue to application" at bounding box center [692, 437] width 150 height 36
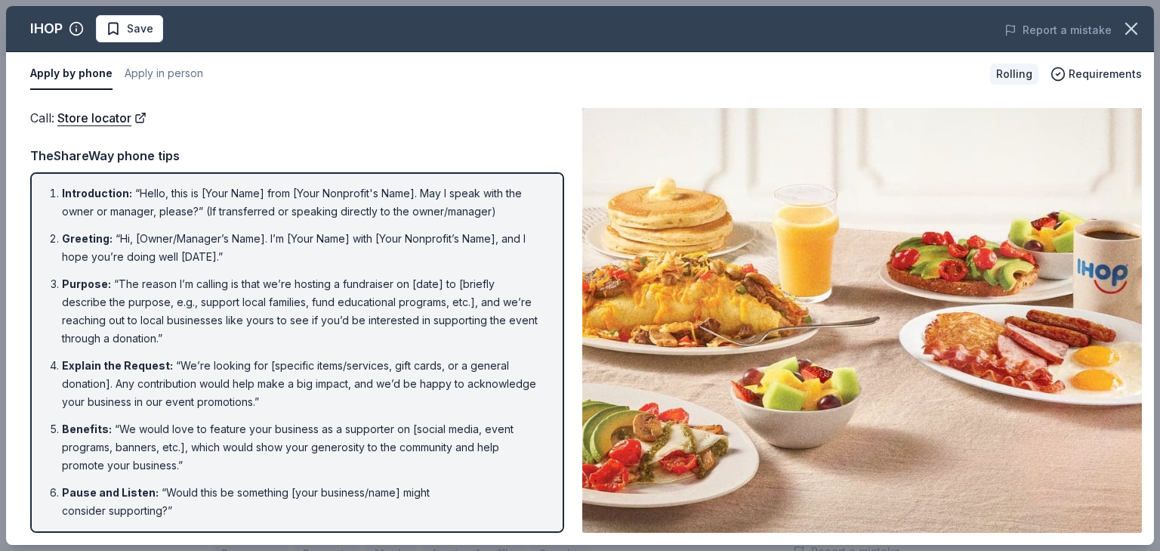
scroll to position [0, 0]
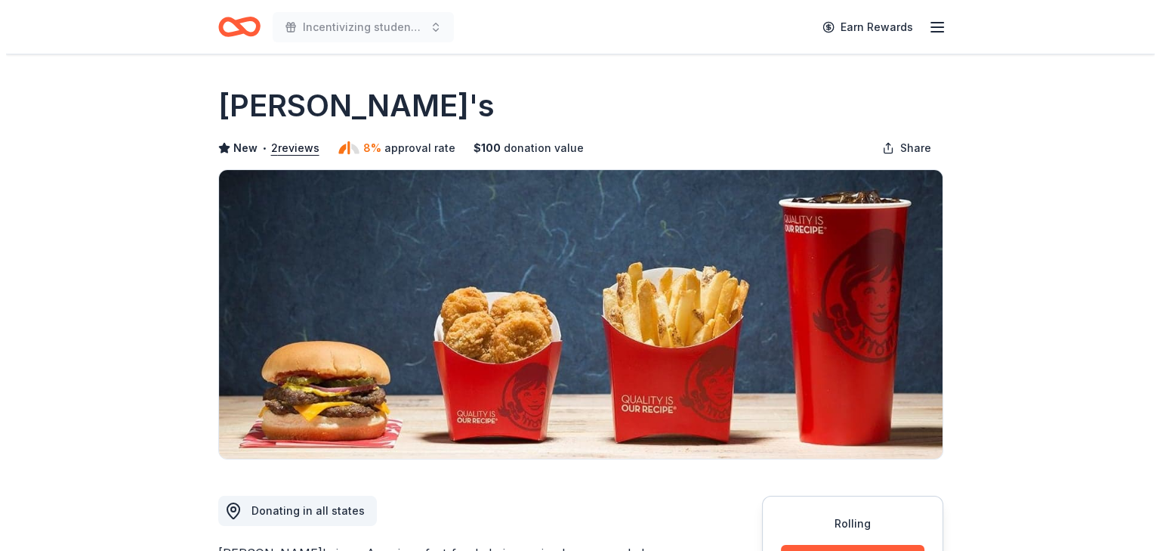
scroll to position [76, 0]
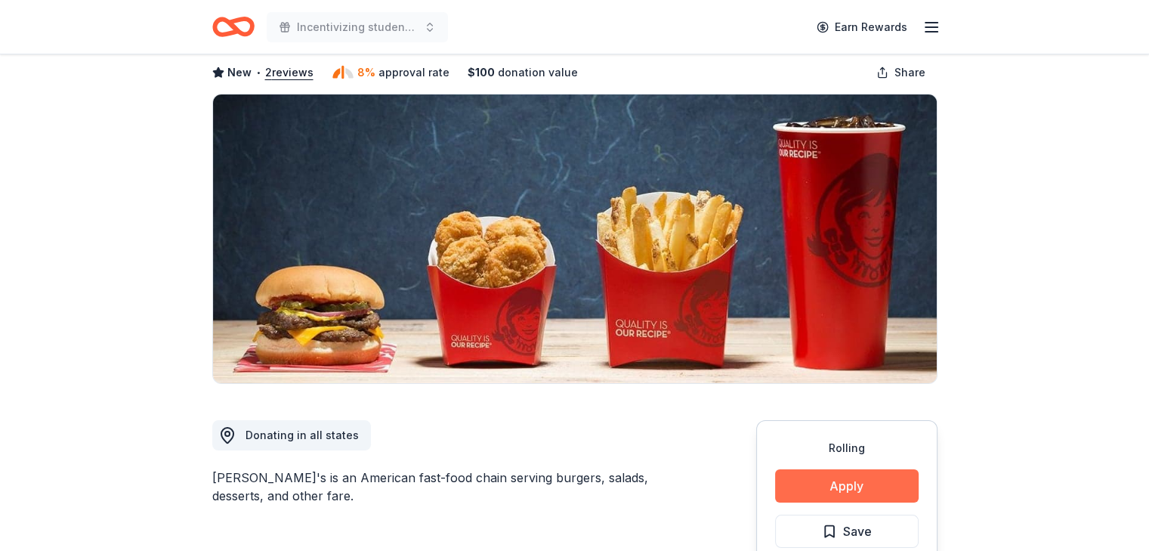
click at [834, 484] on button "Apply" at bounding box center [847, 485] width 144 height 33
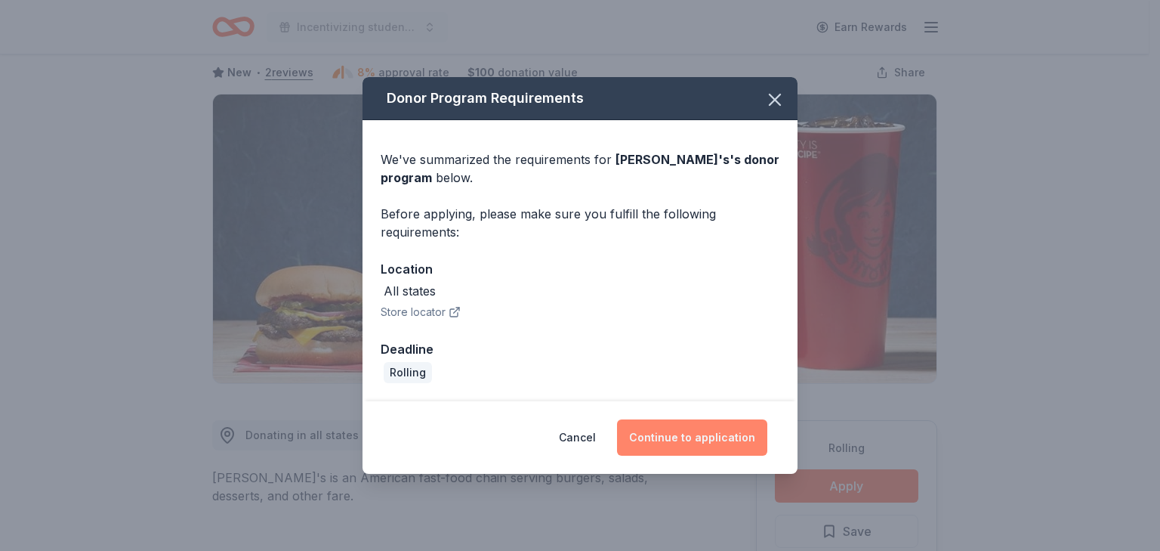
click at [703, 440] on button "Continue to application" at bounding box center [692, 437] width 150 height 36
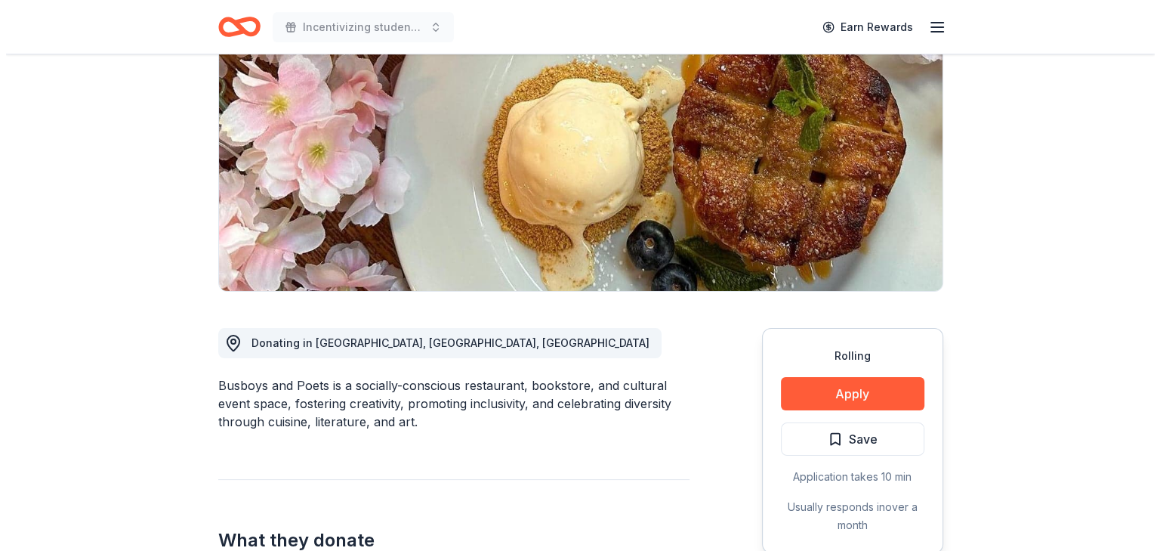
scroll to position [227, 0]
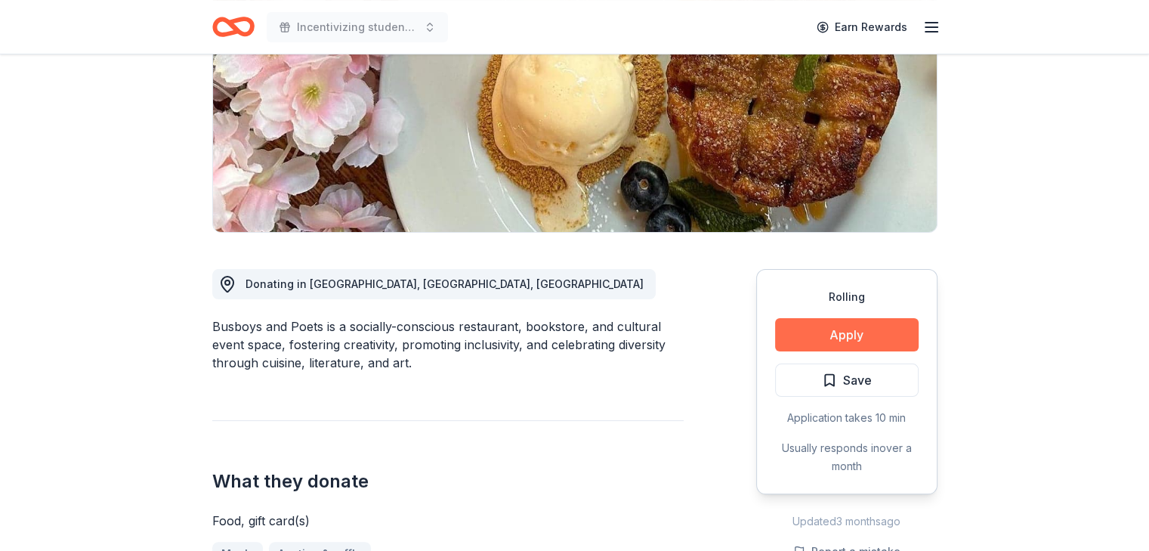
click at [813, 334] on button "Apply" at bounding box center [847, 334] width 144 height 33
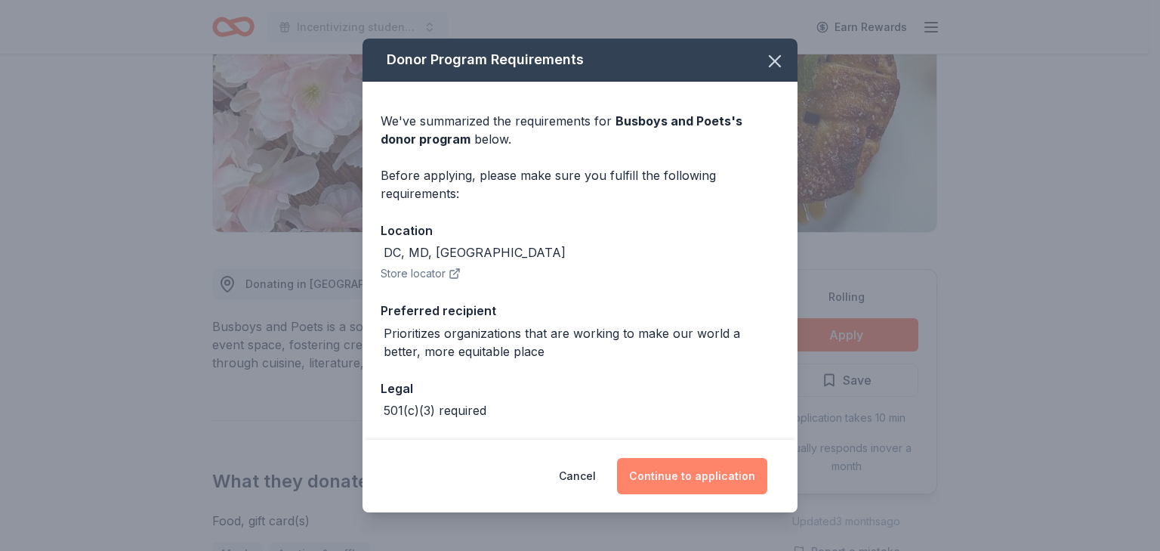
click at [692, 474] on button "Continue to application" at bounding box center [692, 476] width 150 height 36
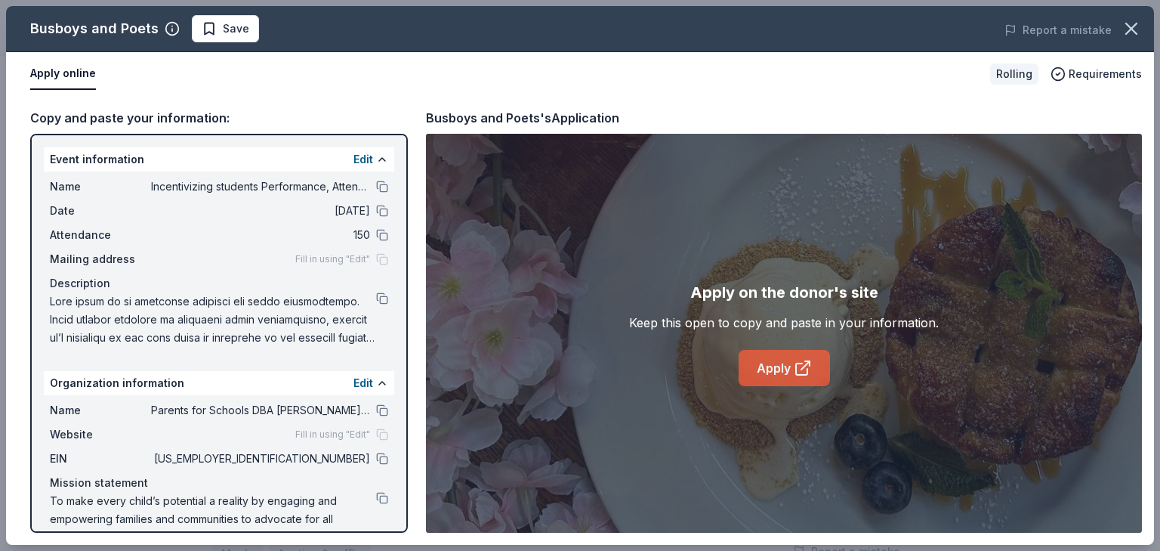
click at [768, 363] on link "Apply" at bounding box center [784, 368] width 91 height 36
